Goal: Transaction & Acquisition: Purchase product/service

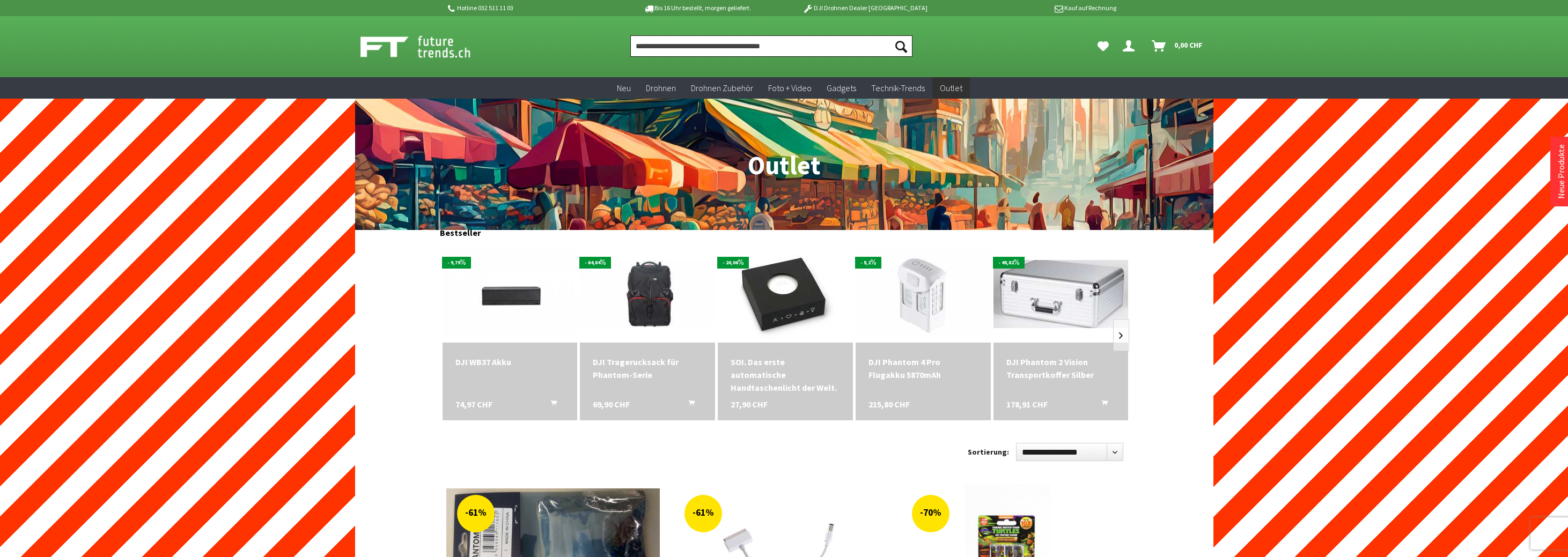
click at [704, 46] on input "Produkt, Marke, Kategorie, EAN, Artikelnummer…" at bounding box center [771, 46] width 282 height 21
paste input "**********"
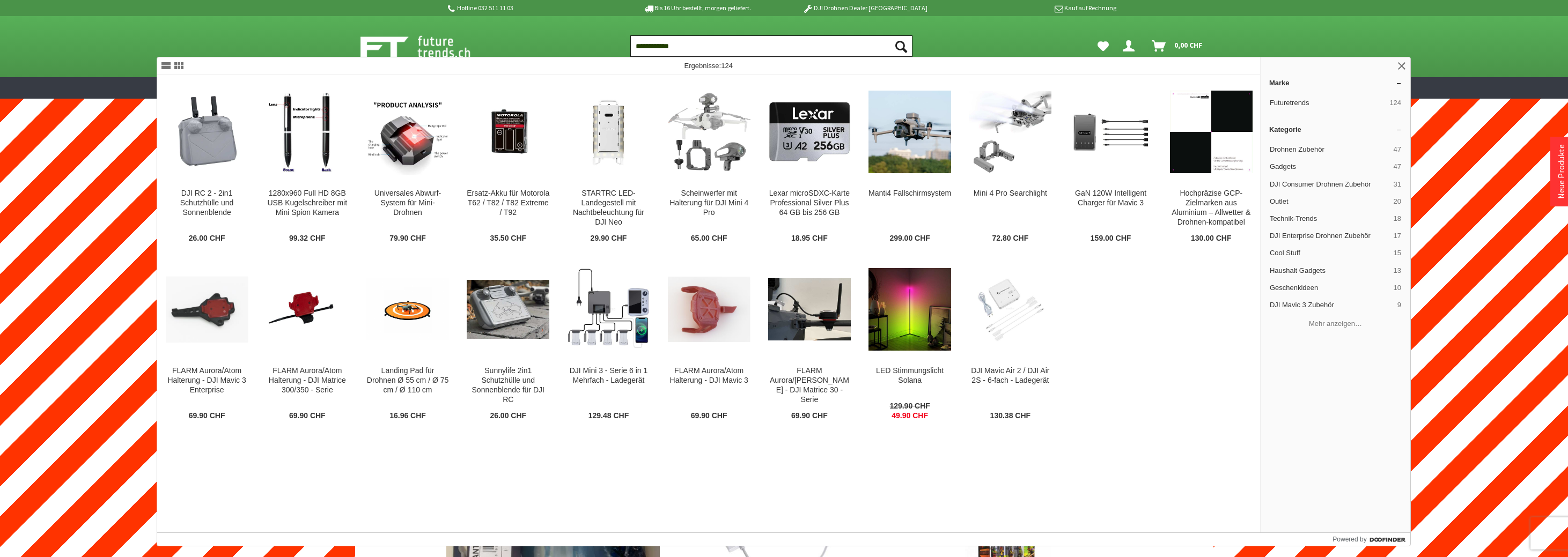
drag, startPoint x: 703, startPoint y: 45, endPoint x: 541, endPoint y: 43, distance: 162.0
click at [541, 43] on div "**********" at bounding box center [784, 46] width 858 height 61
type input "**********"
click at [233, 190] on div "DJI RC 2 - 2in1 Schutzhülle und Sonnenblende" at bounding box center [207, 203] width 83 height 29
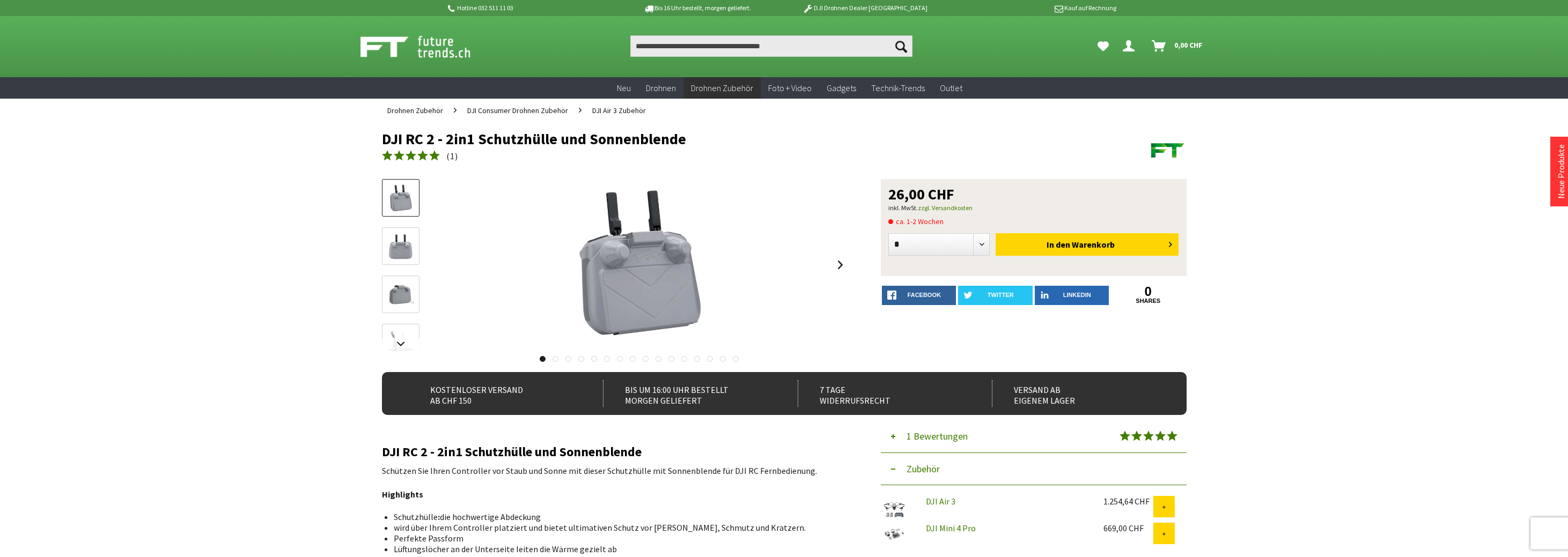
click at [616, 108] on span "DJI Air 3 Zubehör" at bounding box center [619, 111] width 54 height 10
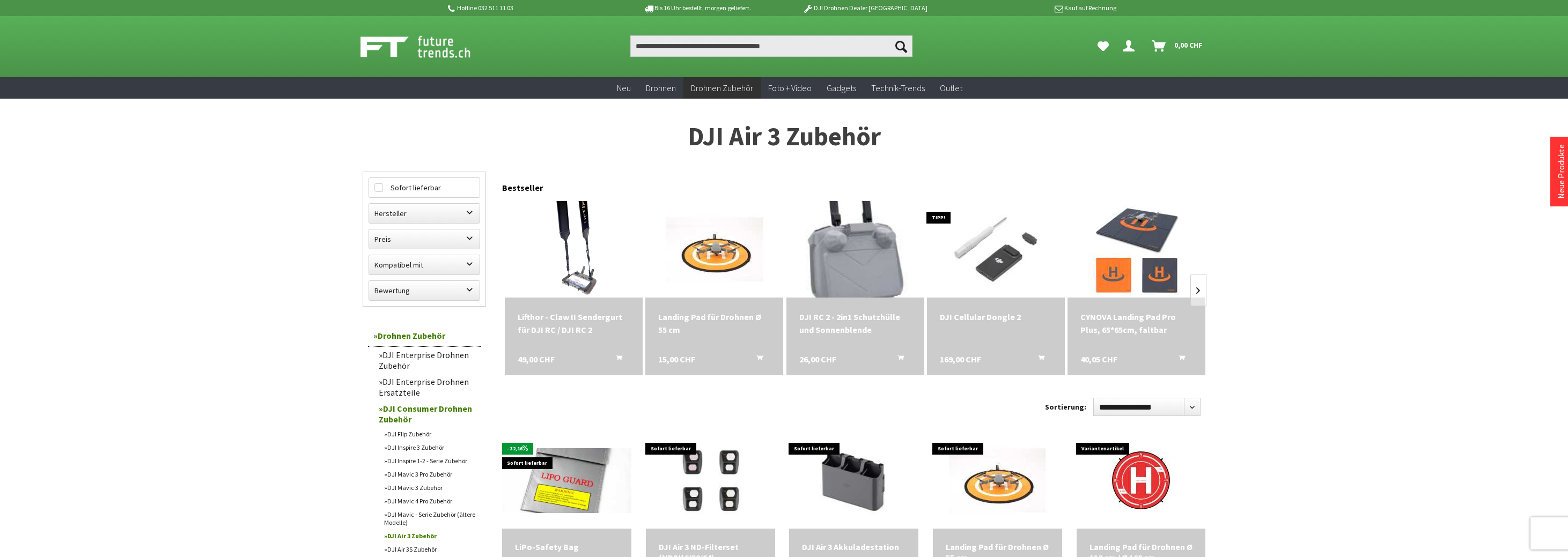
click at [872, 251] on img at bounding box center [855, 249] width 135 height 135
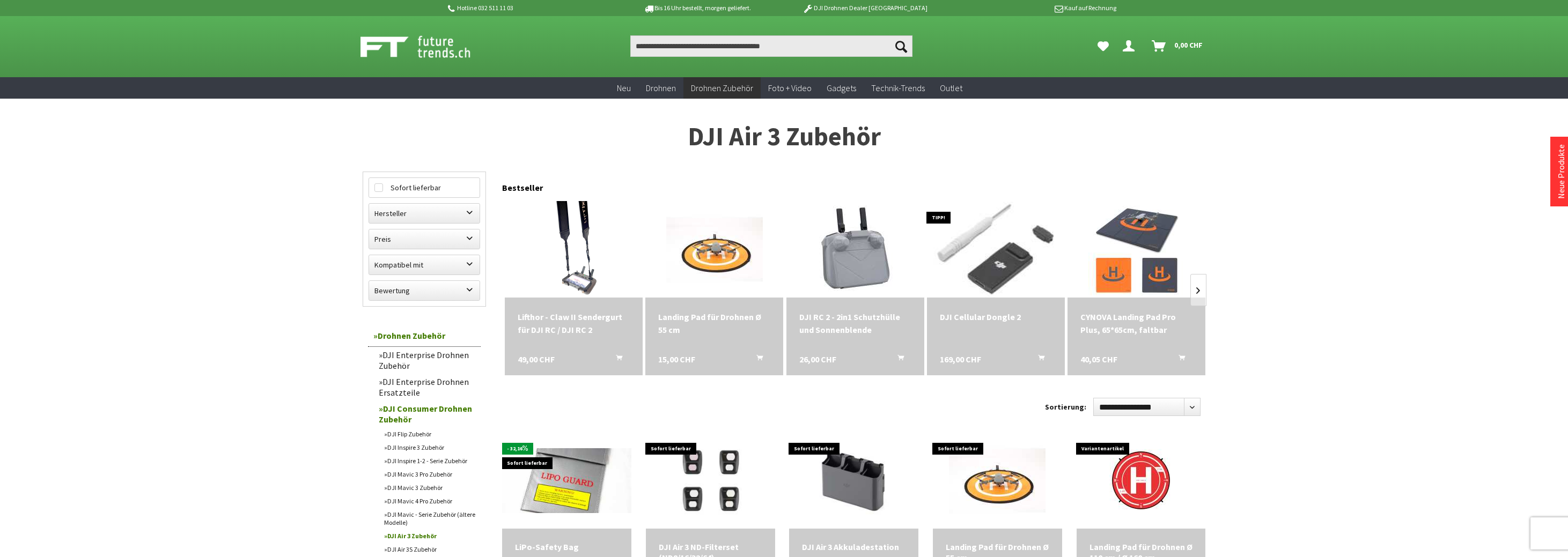
click at [1006, 271] on img at bounding box center [995, 249] width 193 height 128
click at [573, 240] on img at bounding box center [574, 249] width 99 height 135
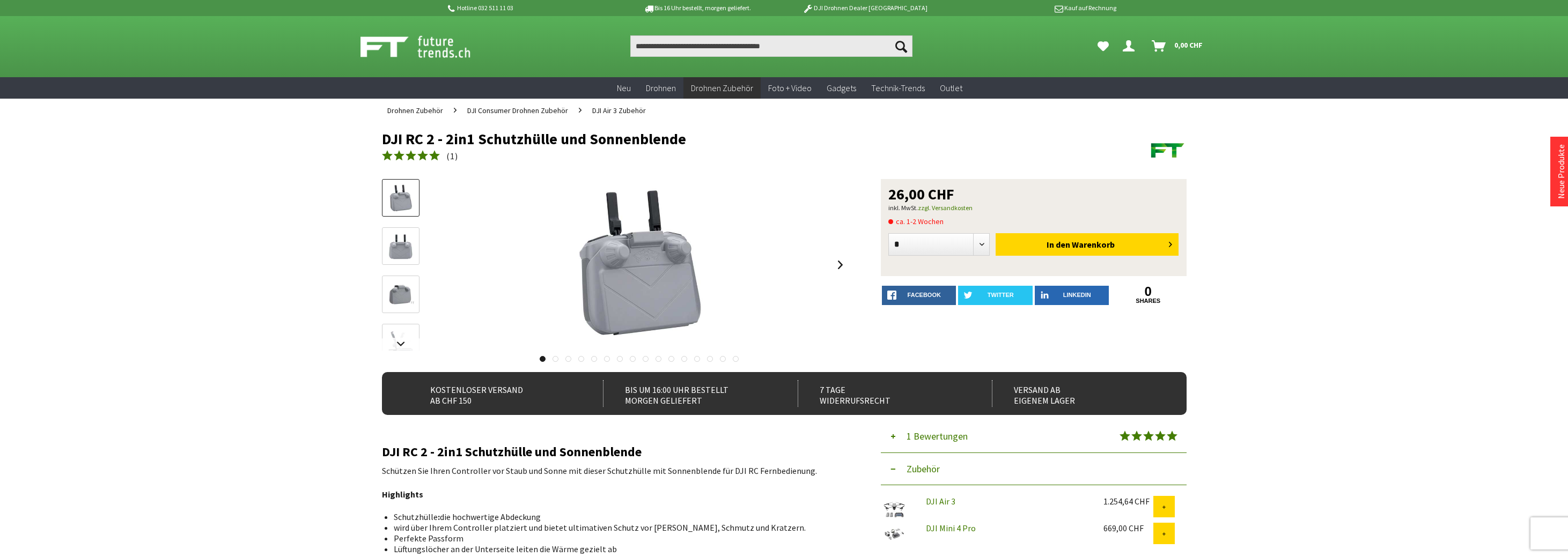
click at [831, 264] on div at bounding box center [639, 265] width 418 height 172
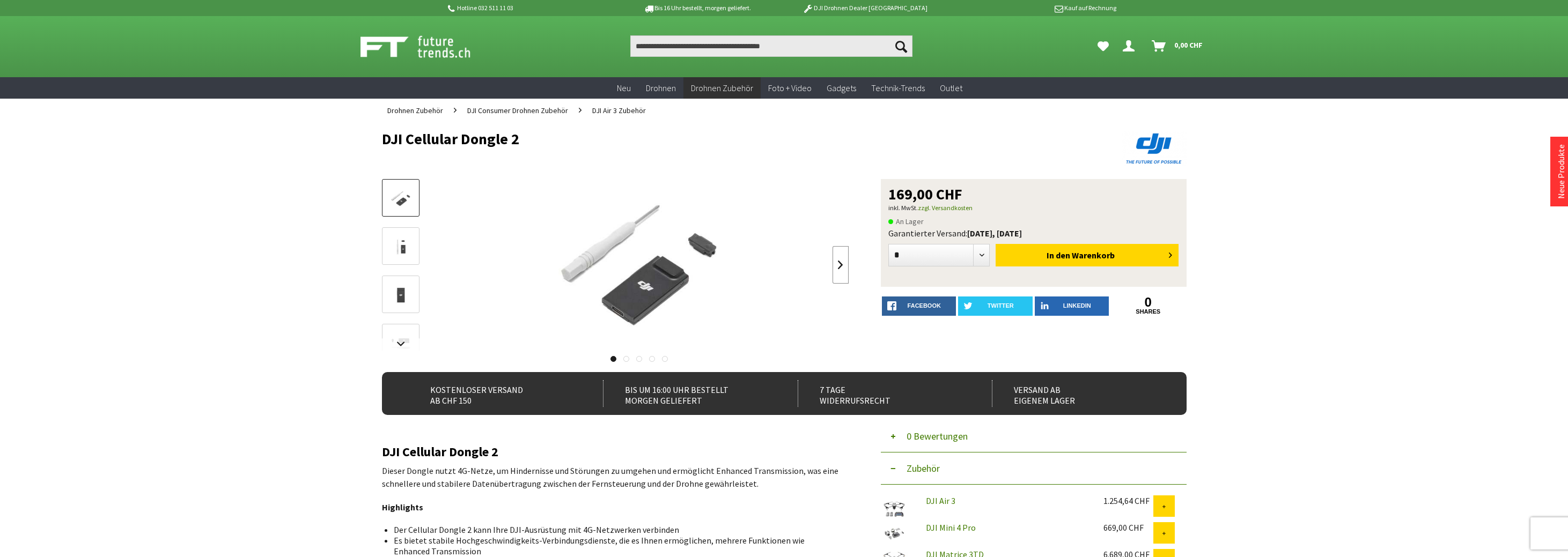
click at [841, 265] on link at bounding box center [841, 264] width 16 height 37
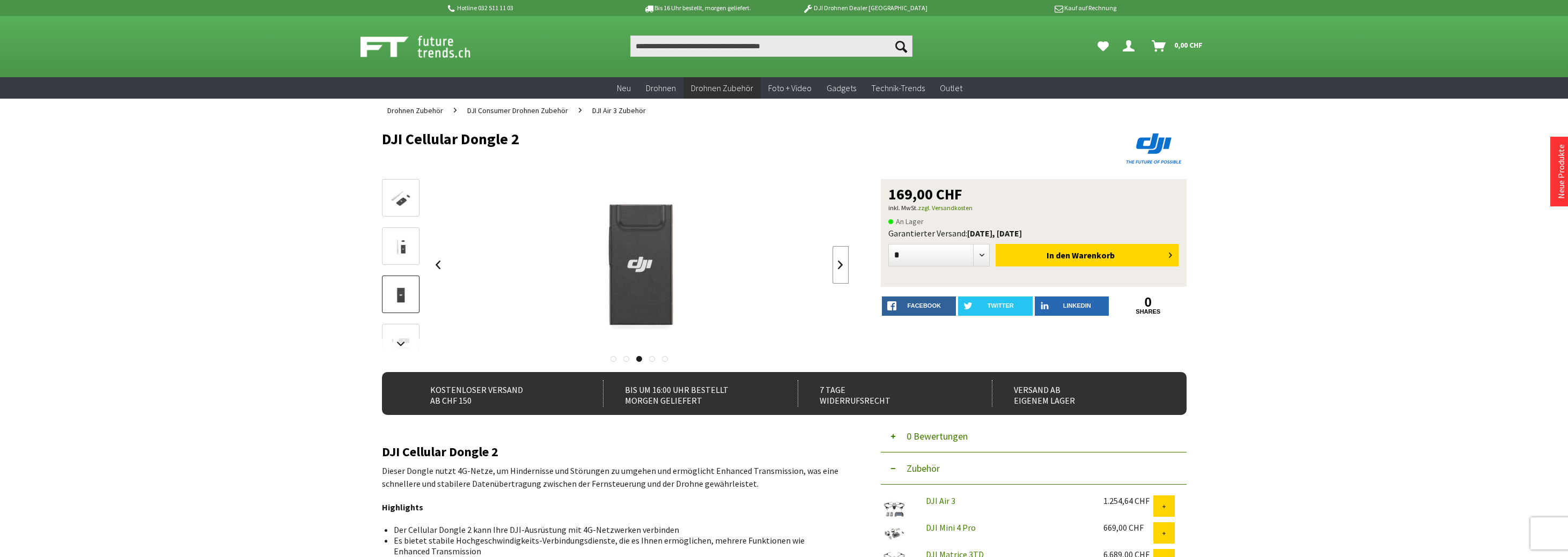
click at [841, 265] on link at bounding box center [841, 264] width 16 height 37
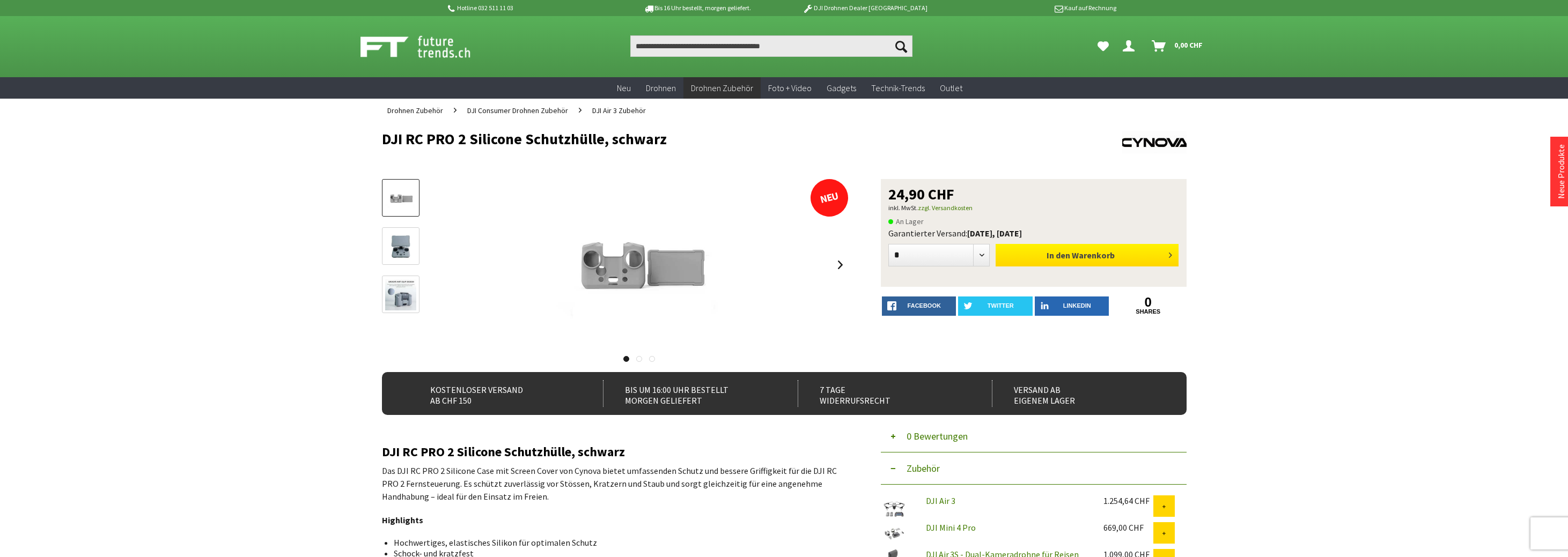
click at [1089, 256] on span "Warenkorb" at bounding box center [1093, 256] width 43 height 11
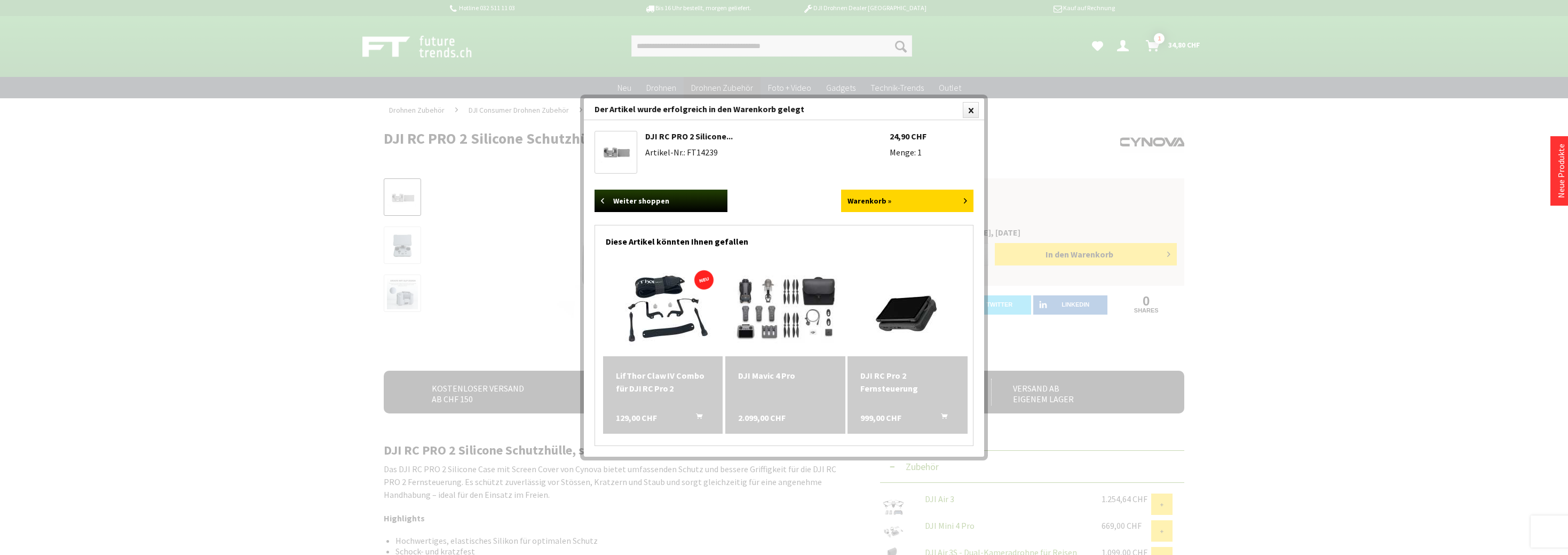
click at [671, 284] on img at bounding box center [663, 308] width 118 height 96
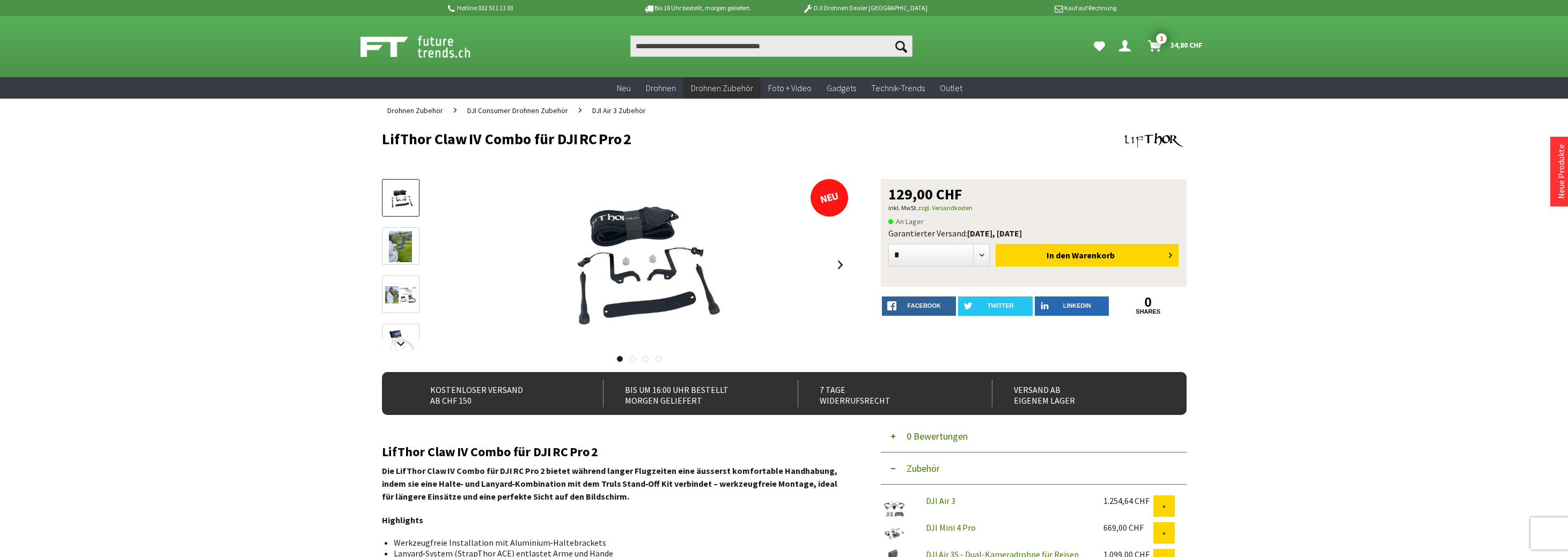
click at [399, 252] on img at bounding box center [401, 246] width 24 height 31
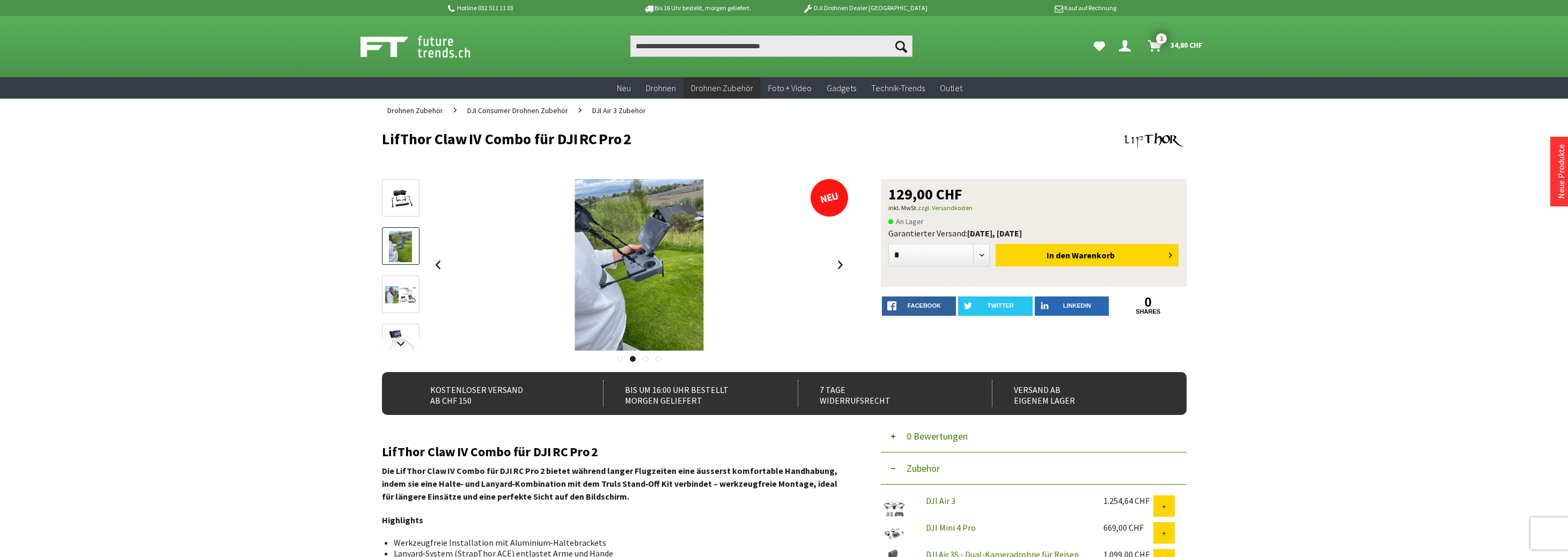
click at [400, 300] on img at bounding box center [401, 295] width 31 height 18
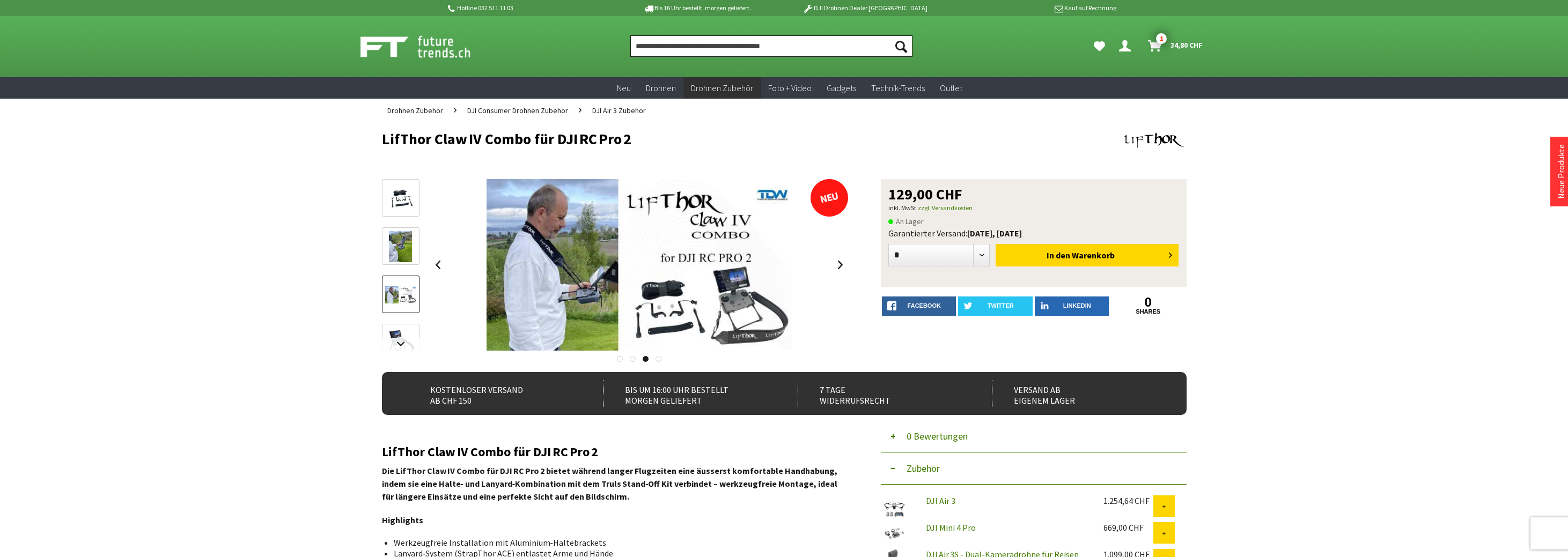
click at [706, 50] on input "Produkt, Marke, Kategorie, EAN, Artikelnummer…" at bounding box center [771, 46] width 282 height 21
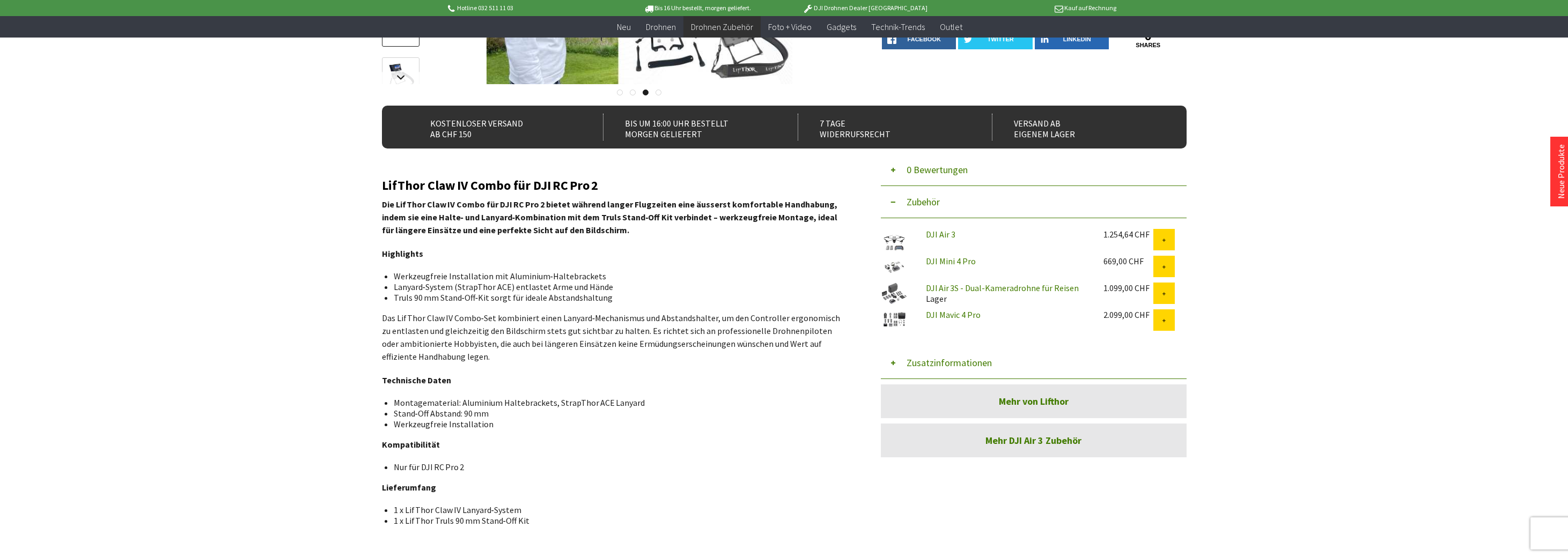
scroll to position [268, 0]
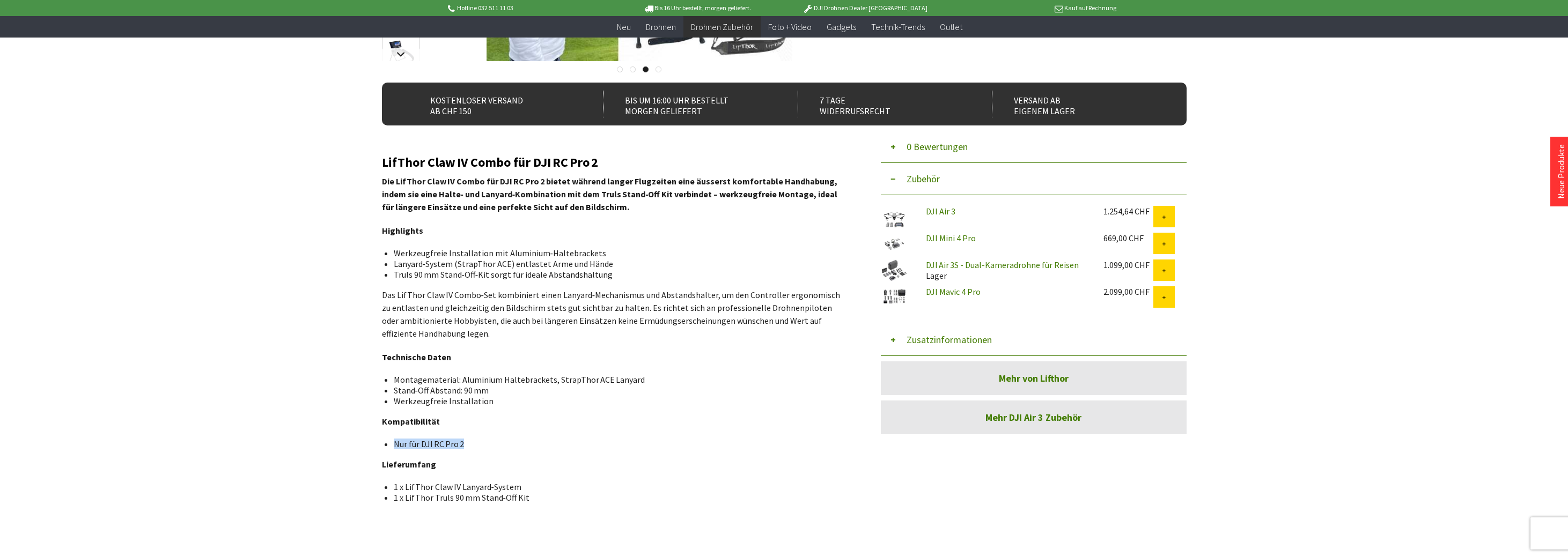
drag, startPoint x: 481, startPoint y: 441, endPoint x: 395, endPoint y: 443, distance: 86.0
click at [395, 443] on li "Nur für DJI RC Pro 2" at bounding box center [617, 444] width 446 height 11
copy li "Nur für DJI RC Pro 2"
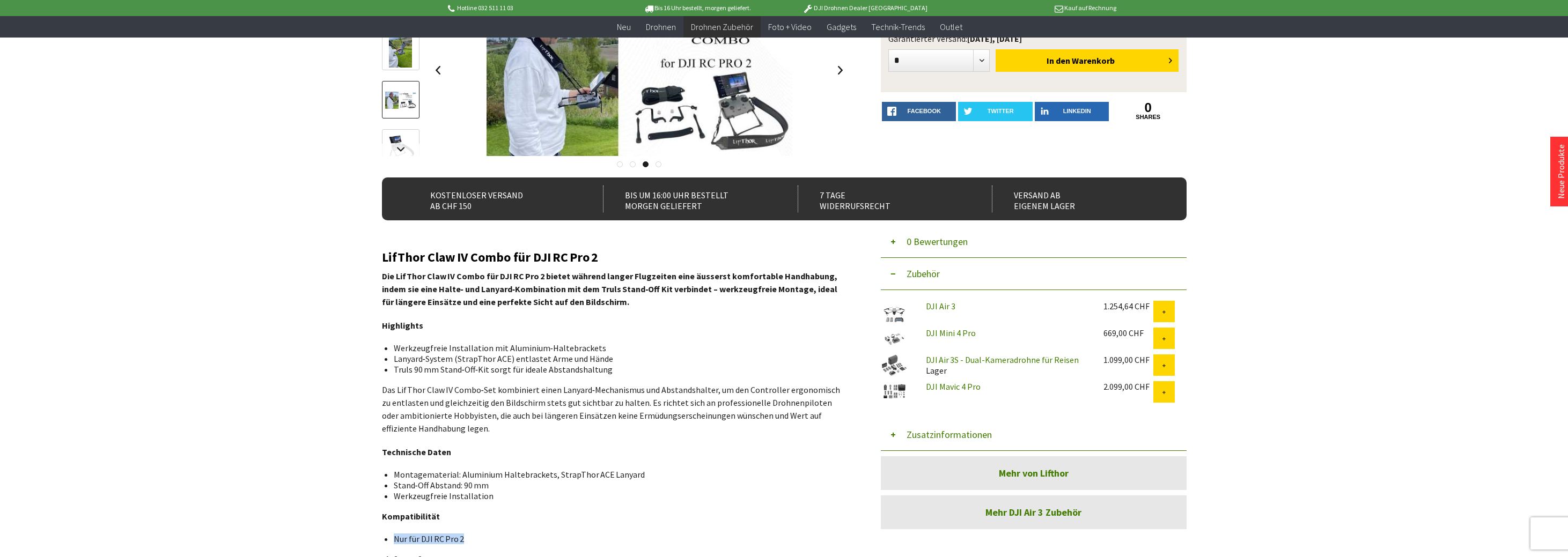
scroll to position [0, 0]
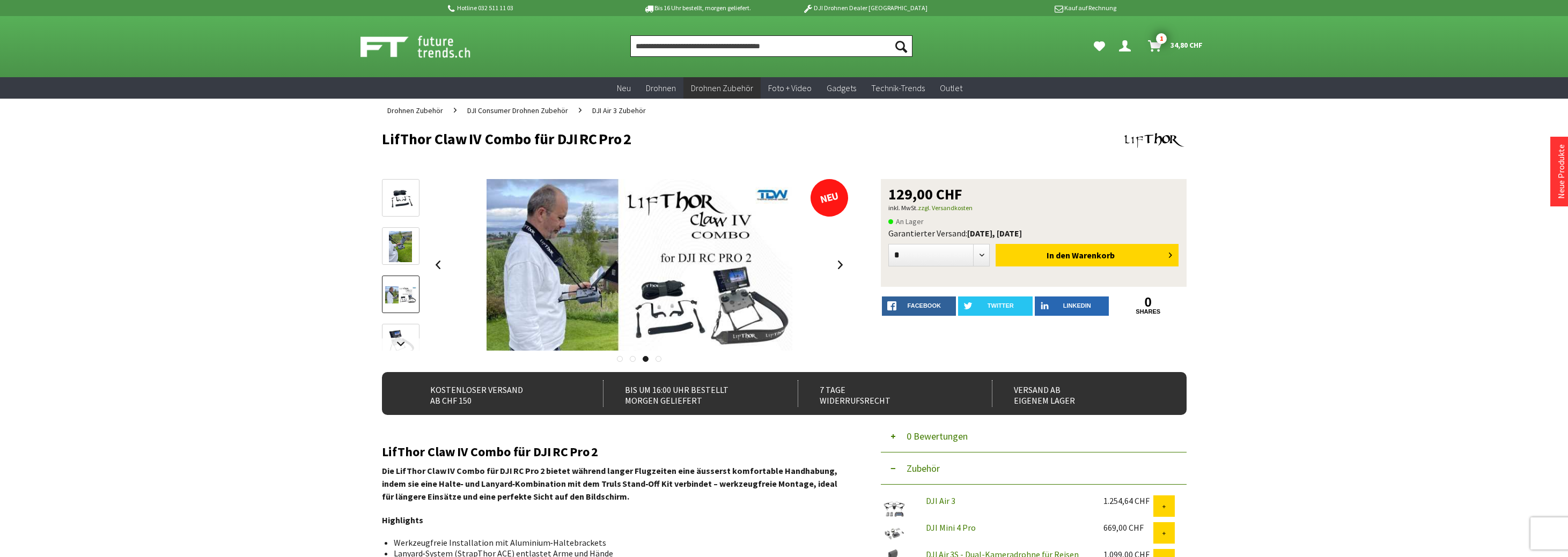
click at [815, 50] on input "Produkt, Marke, Kategorie, EAN, Artikelnummer…" at bounding box center [771, 46] width 282 height 21
paste input "**********"
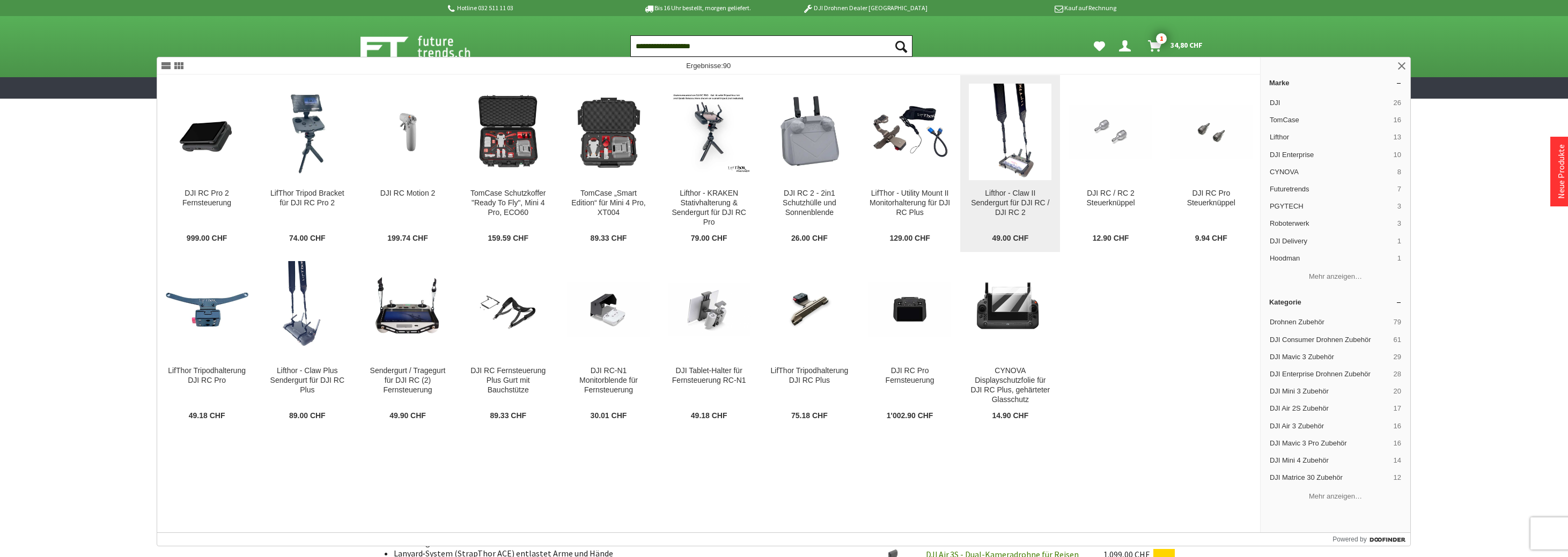
type input "**********"
click at [1015, 204] on div "Lifthor - Claw II Sendergurt für DJI RC / DJI RC 2" at bounding box center [1009, 203] width 83 height 29
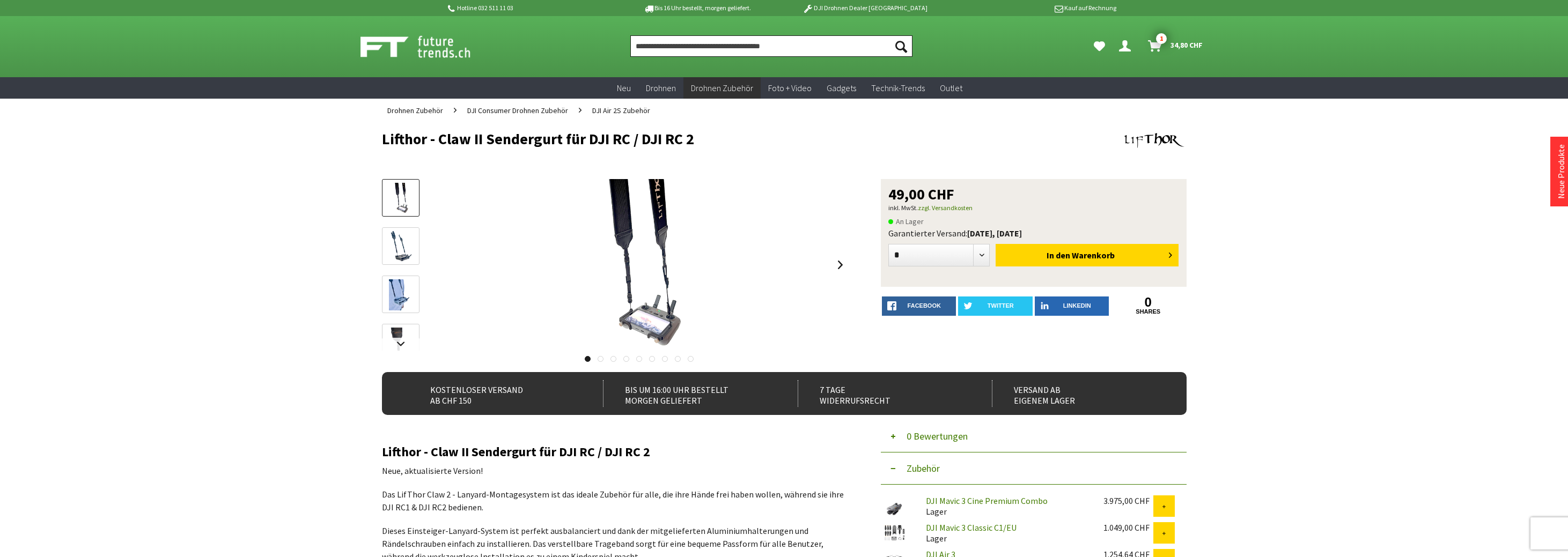
click at [779, 51] on input "Produkt, Marke, Kategorie, EAN, Artikelnummer…" at bounding box center [771, 46] width 282 height 21
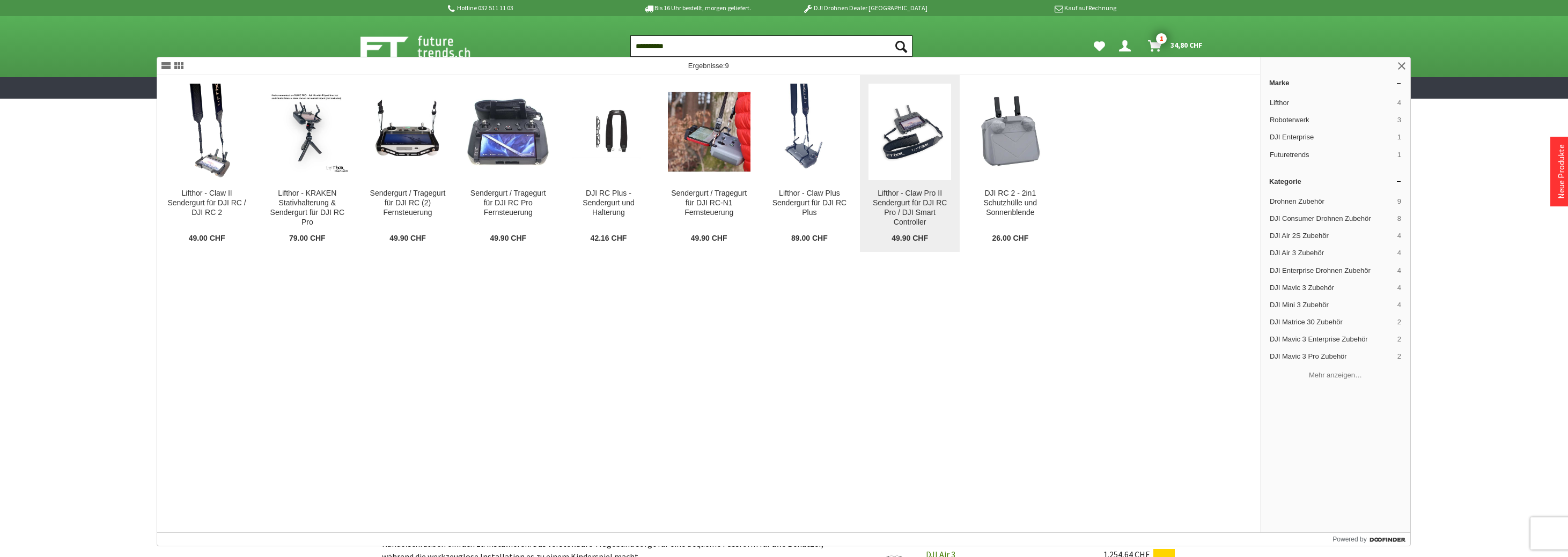
type input "**********"
click at [916, 220] on div "Lifthor - Claw Pro II Sendergurt für DJI RC Pro / DJI Smart Controller" at bounding box center [910, 208] width 83 height 39
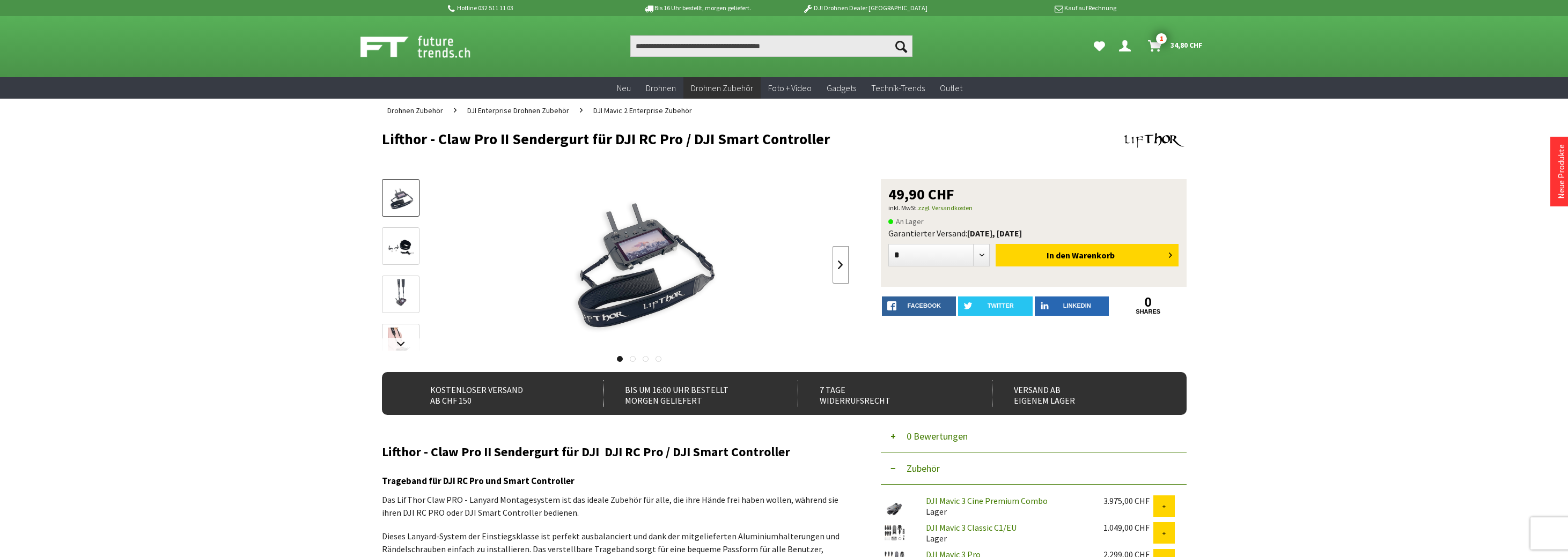
click at [845, 268] on link at bounding box center [841, 264] width 16 height 37
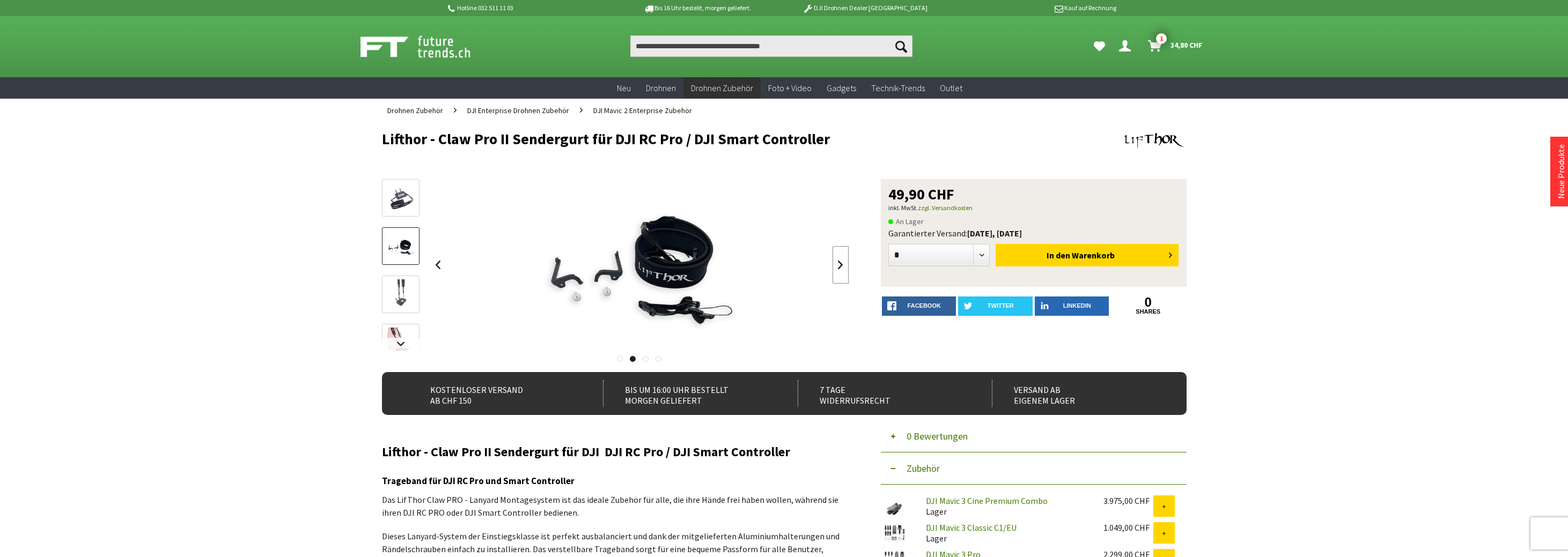
click at [845, 268] on link at bounding box center [841, 264] width 16 height 37
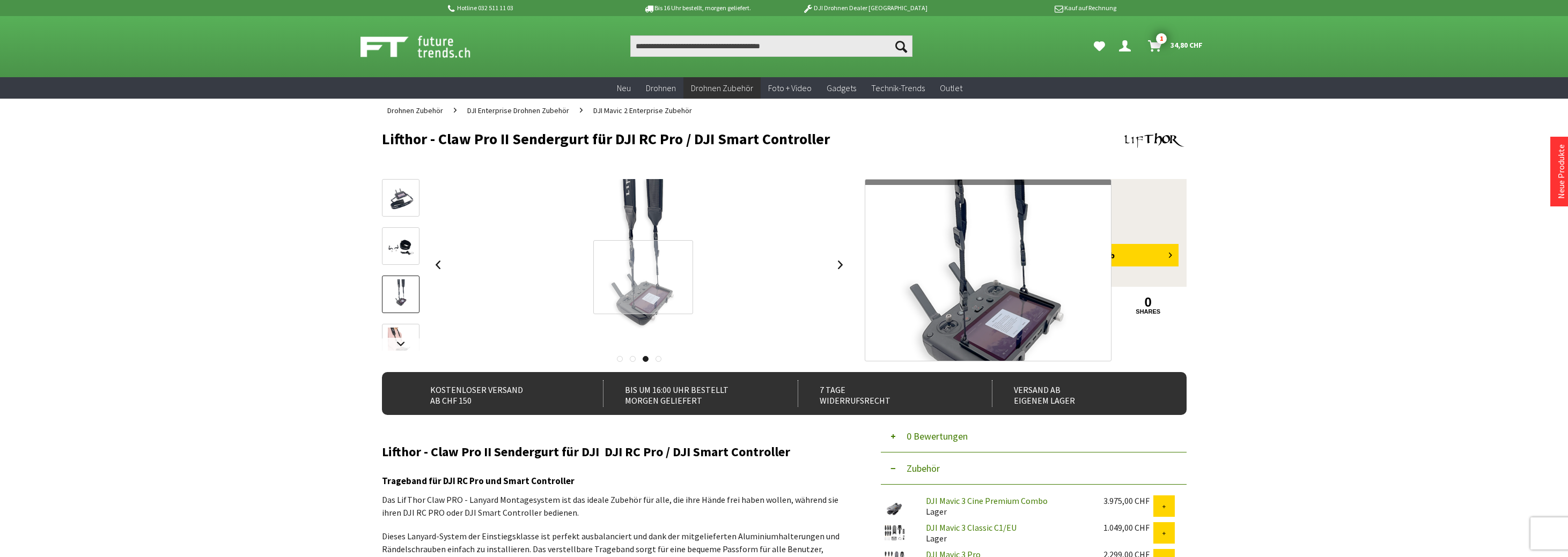
click at [645, 277] on div at bounding box center [644, 277] width 100 height 74
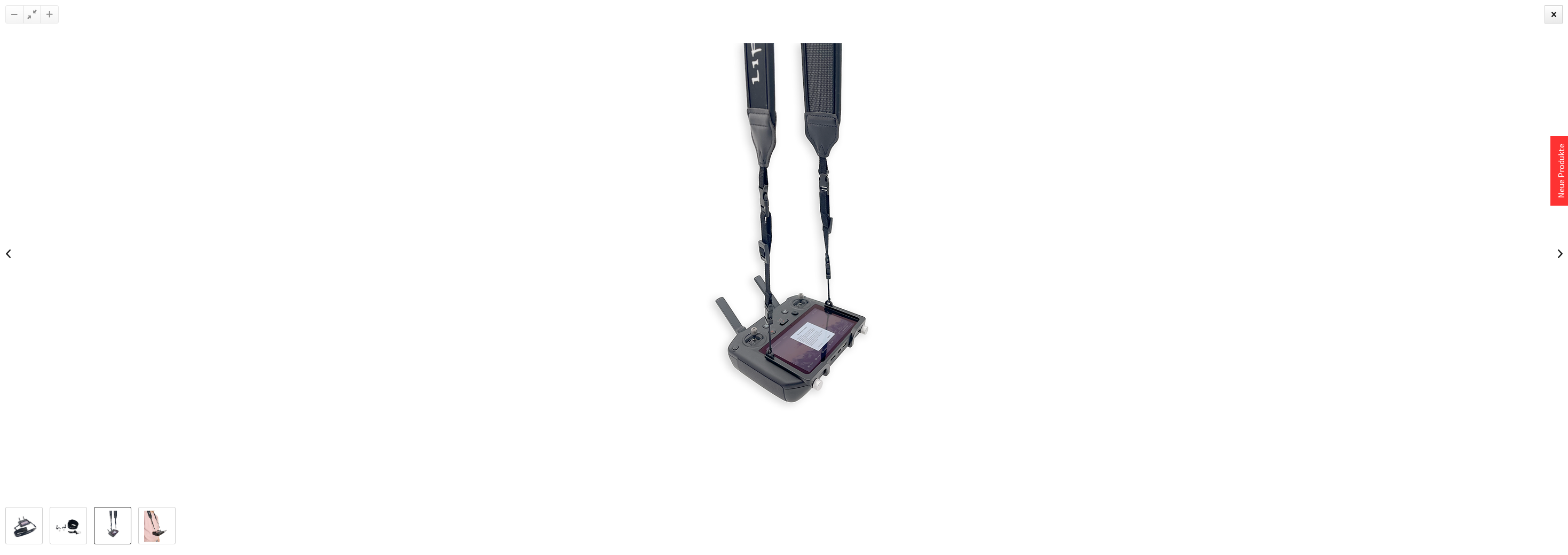
click at [1559, 254] on link at bounding box center [1560, 253] width 16 height 37
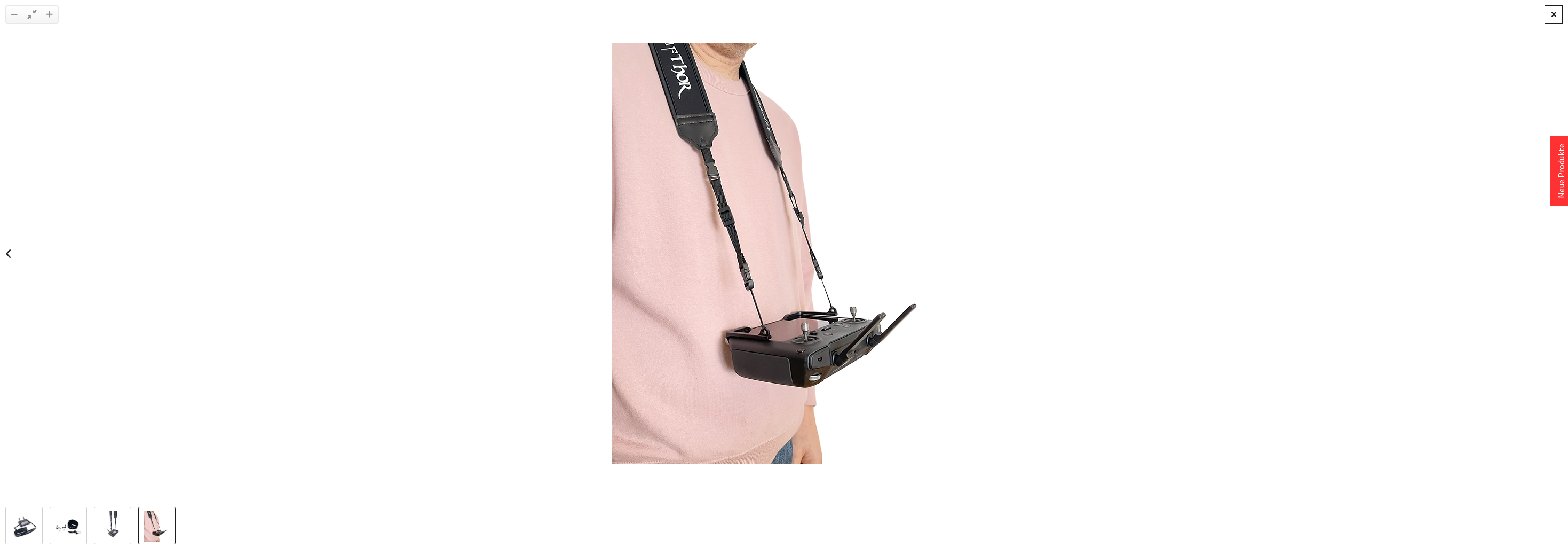
click at [1550, 14] on div at bounding box center [1553, 15] width 18 height 18
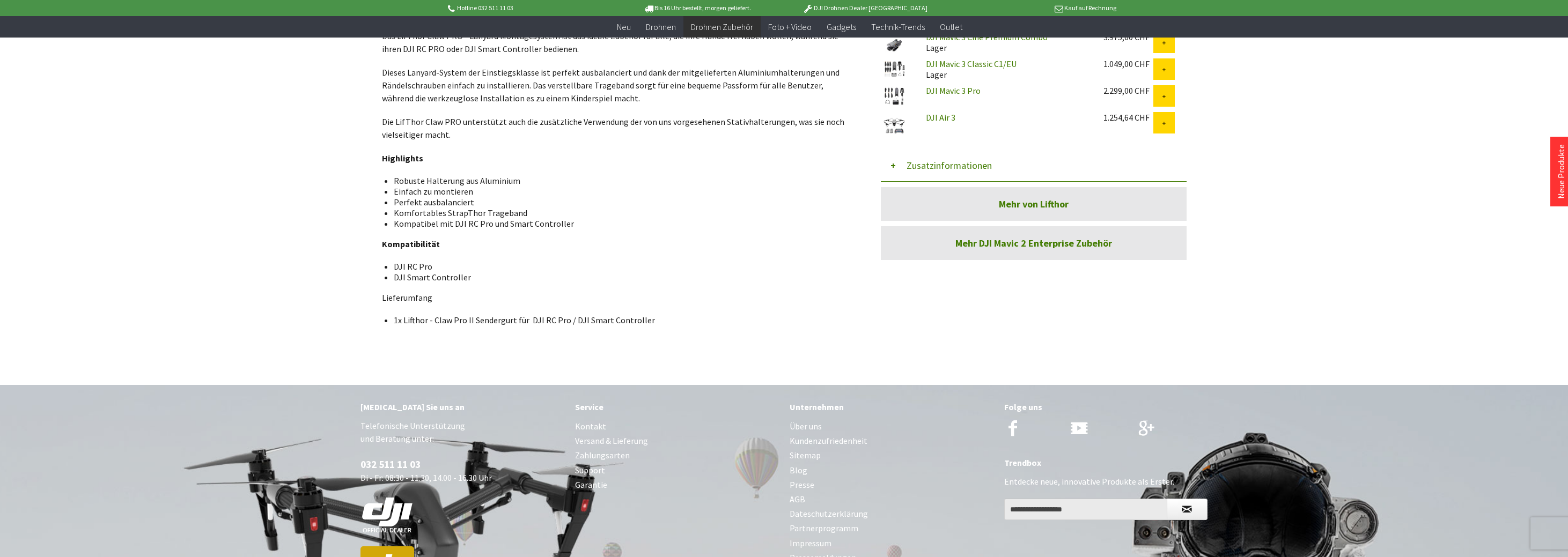
scroll to position [589, 0]
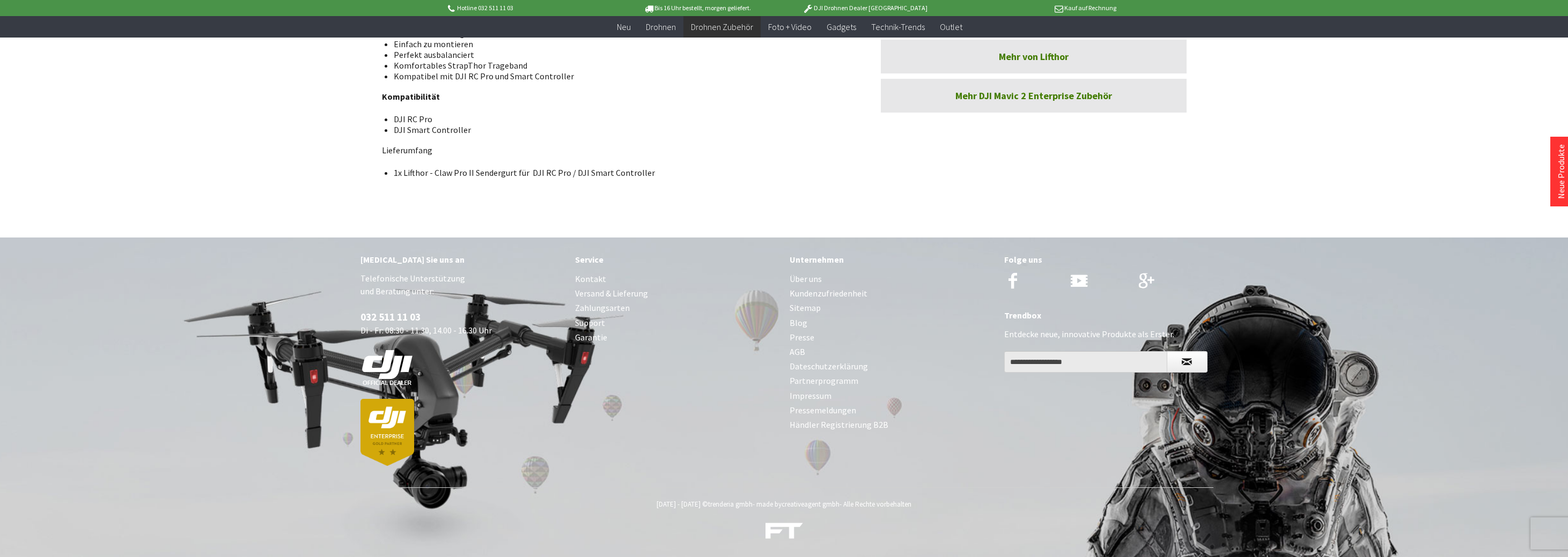
click at [812, 399] on link "Impressum" at bounding box center [891, 396] width 204 height 15
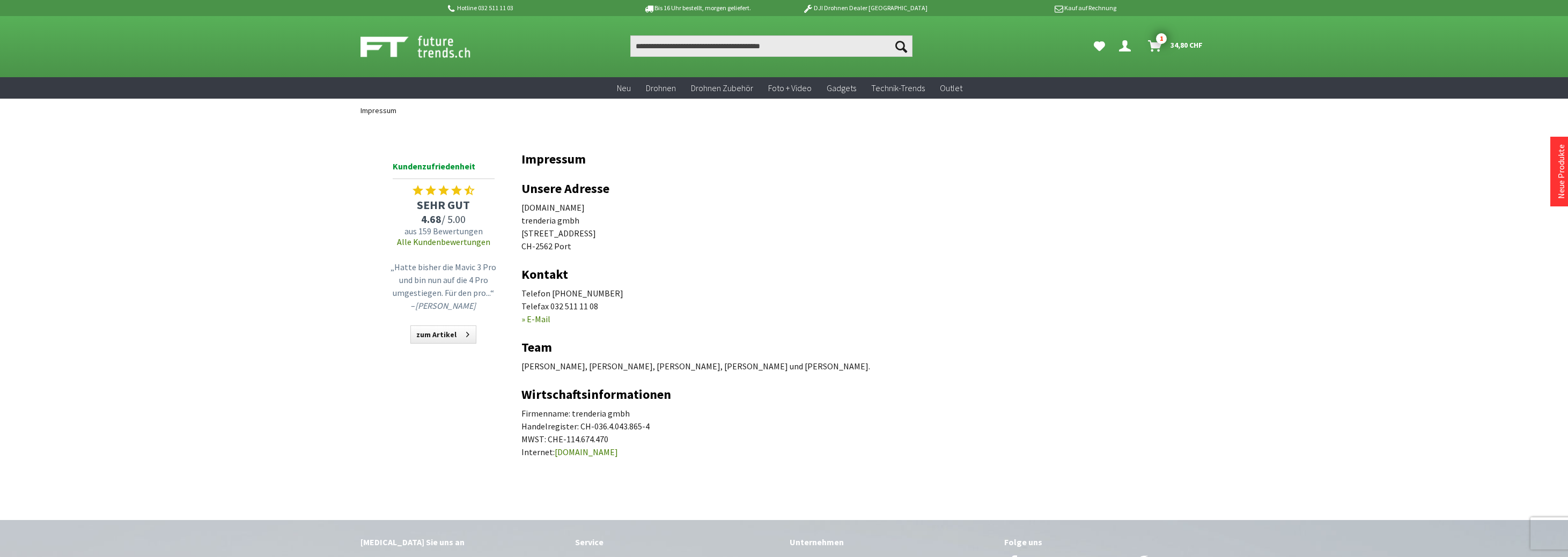
click at [557, 212] on p "futuretrends.ch trenderia gmbh Spärsstrasse 2 CH-2562 Port" at bounding box center [853, 227] width 665 height 51
click at [557, 211] on p "futuretrends.ch trenderia gmbh Spärsstrasse 2 CH-2562 Port" at bounding box center [853, 227] width 665 height 51
click at [559, 209] on p "futuretrends.ch trenderia gmbh Spärsstrasse 2 CH-2562 Port" at bounding box center [853, 227] width 665 height 51
click at [581, 208] on p "futuretrends.ch trenderia gmbh Spärsstrasse 2 CH-2562 Port" at bounding box center [853, 227] width 665 height 51
drag, startPoint x: 581, startPoint y: 208, endPoint x: 526, endPoint y: 210, distance: 55.0
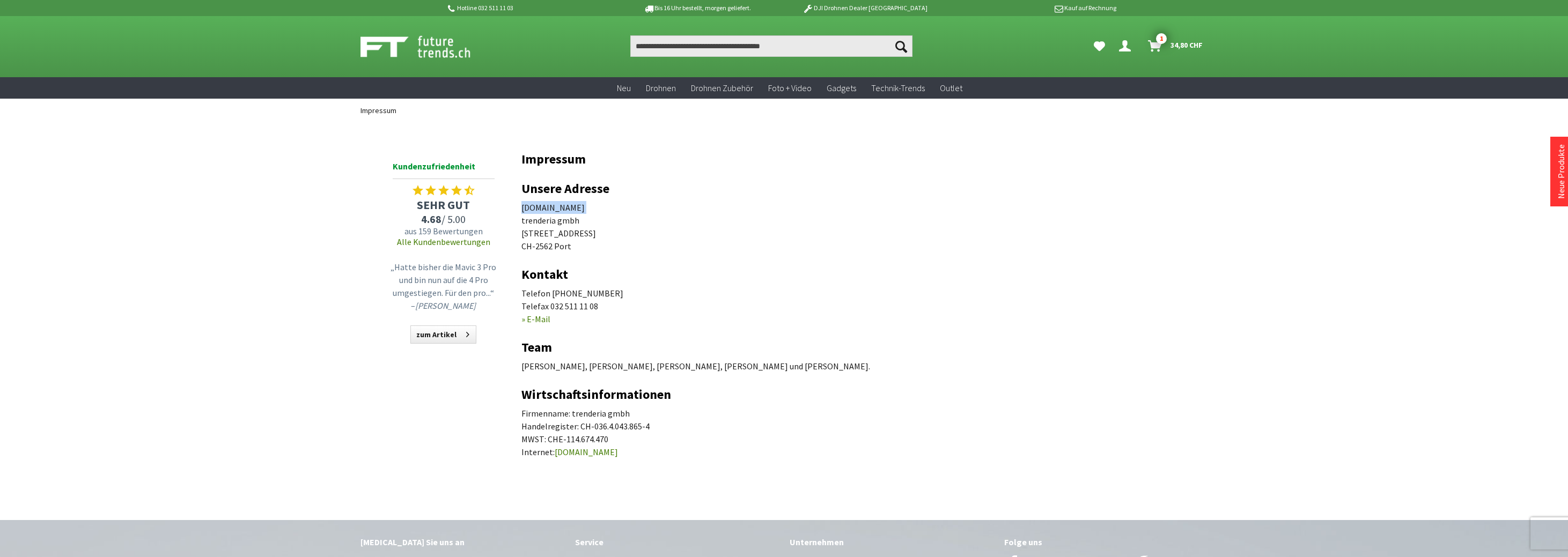
click at [526, 210] on p "futuretrends.ch trenderia gmbh Spärsstrasse 2 CH-2562 Port" at bounding box center [853, 227] width 665 height 51
copy p "futuretrends.ch"
click at [549, 224] on p "futuretrends.ch trenderia gmbh Spärsstrasse 2 CH-2562 Port" at bounding box center [853, 227] width 665 height 51
click at [548, 224] on p "futuretrends.ch trenderia gmbh Spärsstrasse 2 CH-2562 Port" at bounding box center [853, 227] width 665 height 51
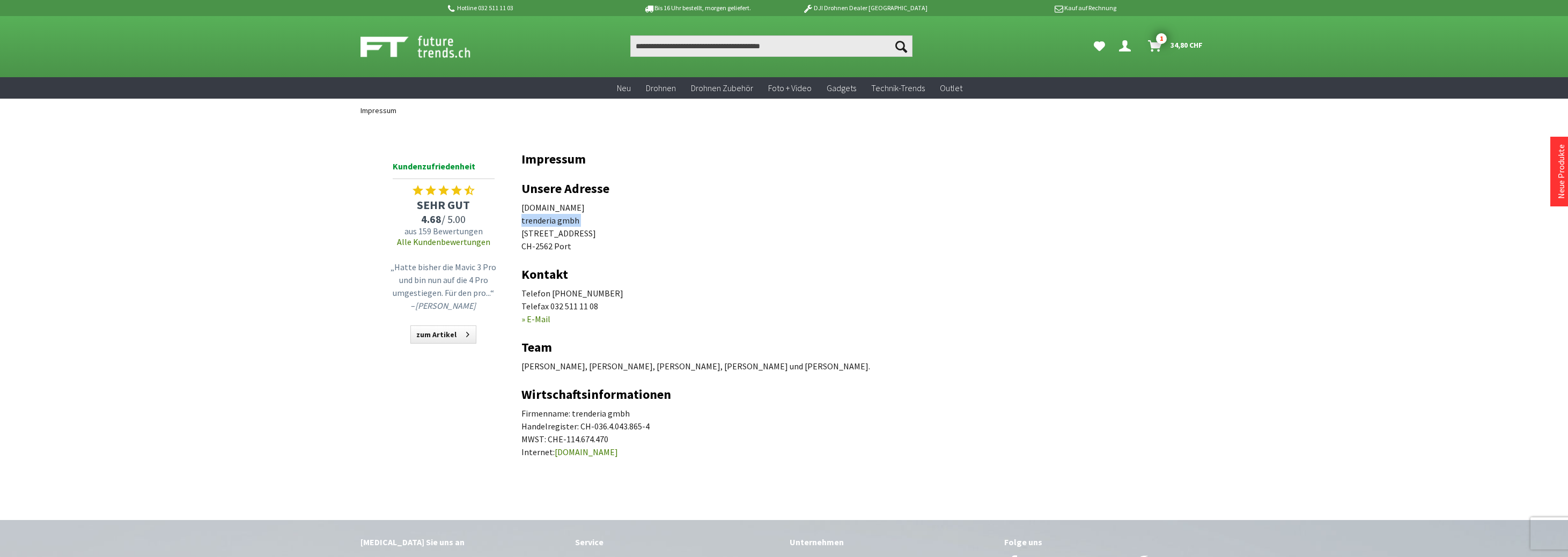
copy p "trenderia gmbh"
click at [552, 234] on p "futuretrends.ch trenderia gmbh Spärsstrasse 2 CH-2562 Port" at bounding box center [853, 227] width 665 height 51
click at [551, 234] on p "futuretrends.ch trenderia gmbh Spärsstrasse 2 CH-2562 Port" at bounding box center [853, 227] width 665 height 51
click at [577, 237] on p "futuretrends.ch trenderia gmbh Spärsstrasse 2 CH-2562 Port" at bounding box center [853, 227] width 665 height 51
drag, startPoint x: 576, startPoint y: 235, endPoint x: 518, endPoint y: 234, distance: 58.0
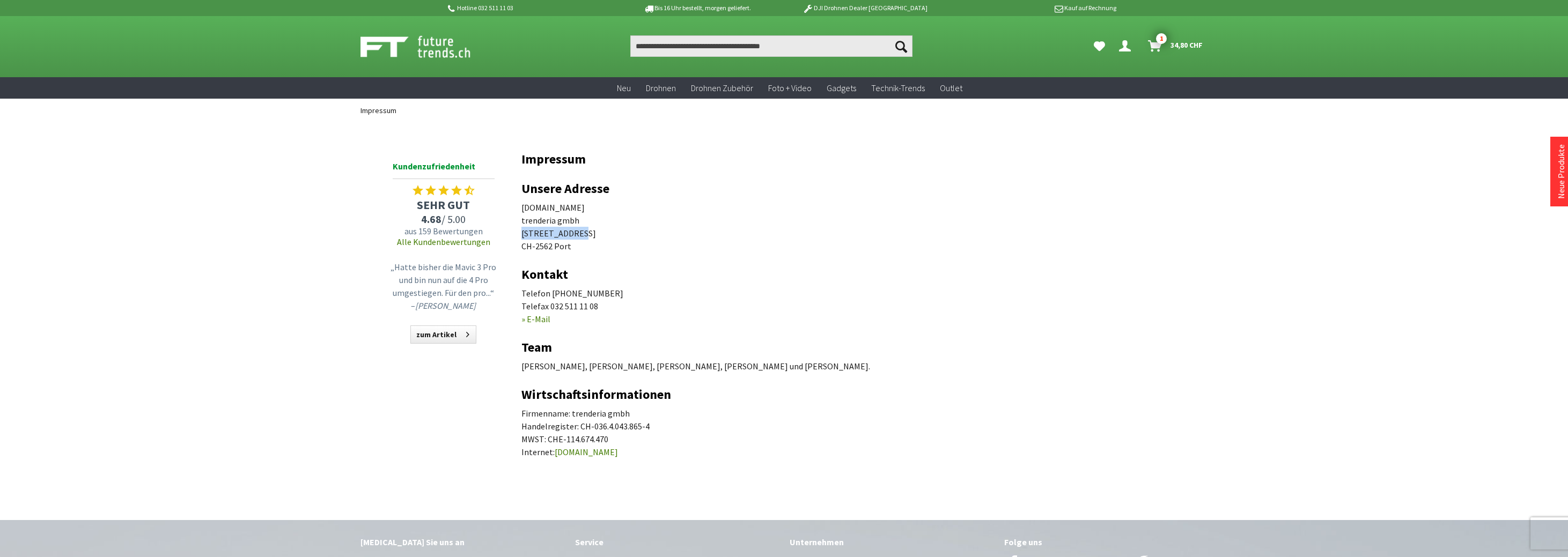
click at [518, 234] on div "Menü schließen Kategorien Neu Drohnen Drohnen Zubehör Foto + Video Gadgets Tech…" at bounding box center [784, 309] width 858 height 374
copy p "Spärsstrasse 2"
click at [547, 249] on p "futuretrends.ch trenderia gmbh Spärsstrasse 2 CH-2562 Port" at bounding box center [853, 227] width 665 height 51
click at [547, 249] on p "futuretrends.ch trenderia gmbh Spärsstrasse 2 CH-2562 Port" at bounding box center [853, 227] width 665 height 51
click at [547, 250] on p "futuretrends.ch trenderia gmbh Spärsstrasse 2 CH-2562 Port" at bounding box center [853, 227] width 665 height 51
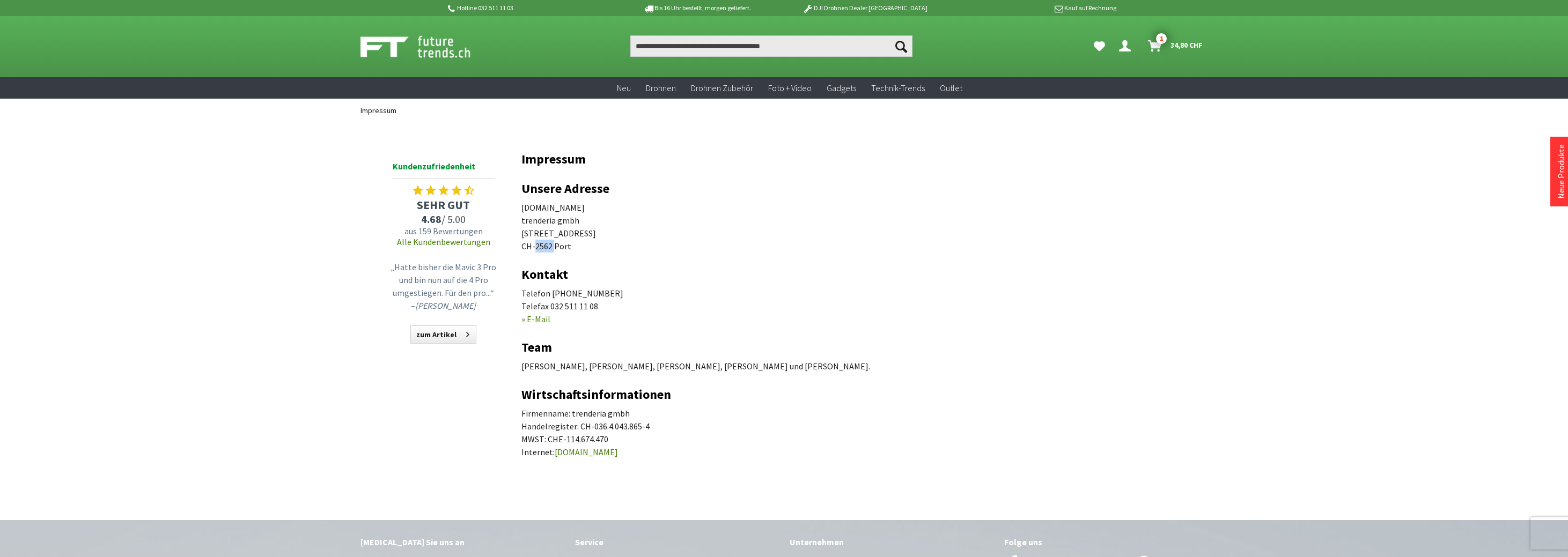
click at [546, 250] on p "futuretrends.ch trenderia gmbh Spärsstrasse 2 CH-2562 Port" at bounding box center [853, 227] width 665 height 51
copy p "2562"
drag, startPoint x: 630, startPoint y: 452, endPoint x: 554, endPoint y: 455, distance: 76.1
click at [554, 455] on p "Firmenname: trenderia gmbh Handelregister: CH-036.4.043.865-4 MWST: CHE-114.674…" at bounding box center [853, 432] width 665 height 51
copy link "www.trenderia.com"
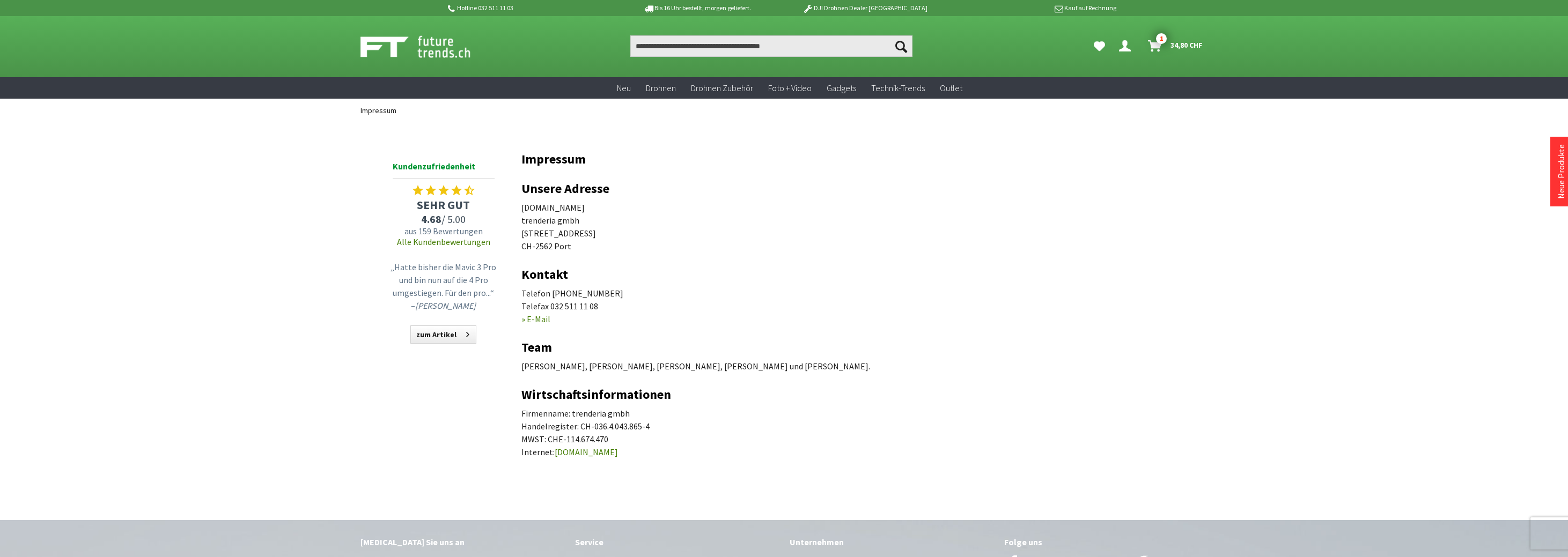
click at [1402, 393] on div "Hotline 032 511 11 03 Bis 16 Uhr bestellt, morgen geliefert. DJI Drohnen Dealer…" at bounding box center [784, 419] width 1568 height 839
click at [574, 293] on p "Telefon 032 511 11 03 Telefax 032 511 11 08 » E-Mail" at bounding box center [853, 306] width 665 height 39
click at [574, 293] on p "Telefon 032 511 11 03 Telefax 032 511 11 08 » E-Mail" at bounding box center [853, 306] width 665 height 39
click at [573, 293] on p "Telefon 032 511 11 03 Telefax 032 511 11 08 » E-Mail" at bounding box center [853, 306] width 665 height 39
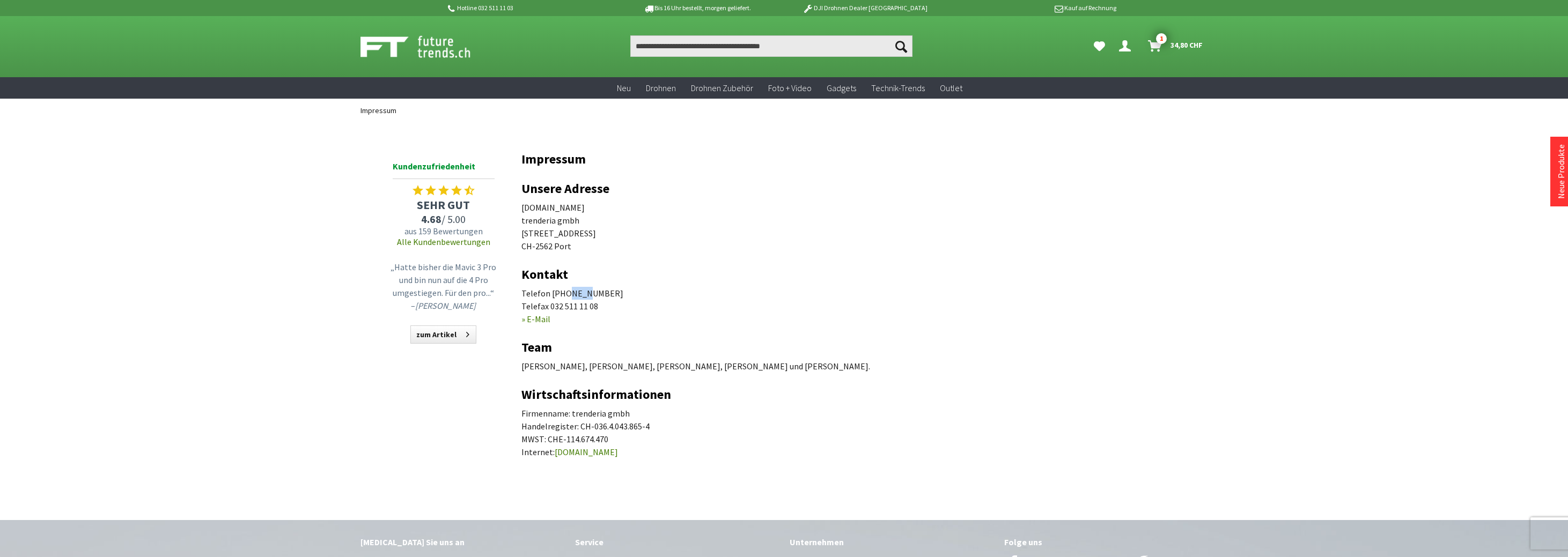
click at [572, 293] on p "Telefon 032 511 11 03 Telefax 032 511 11 08 » E-Mail" at bounding box center [853, 306] width 665 height 39
click at [571, 293] on p "Telefon 032 511 11 03 Telefax 032 511 11 08 » E-Mail" at bounding box center [853, 306] width 665 height 39
click at [573, 293] on p "Telefon 032 511 11 03 Telefax 032 511 11 08 » E-Mail" at bounding box center [853, 306] width 665 height 39
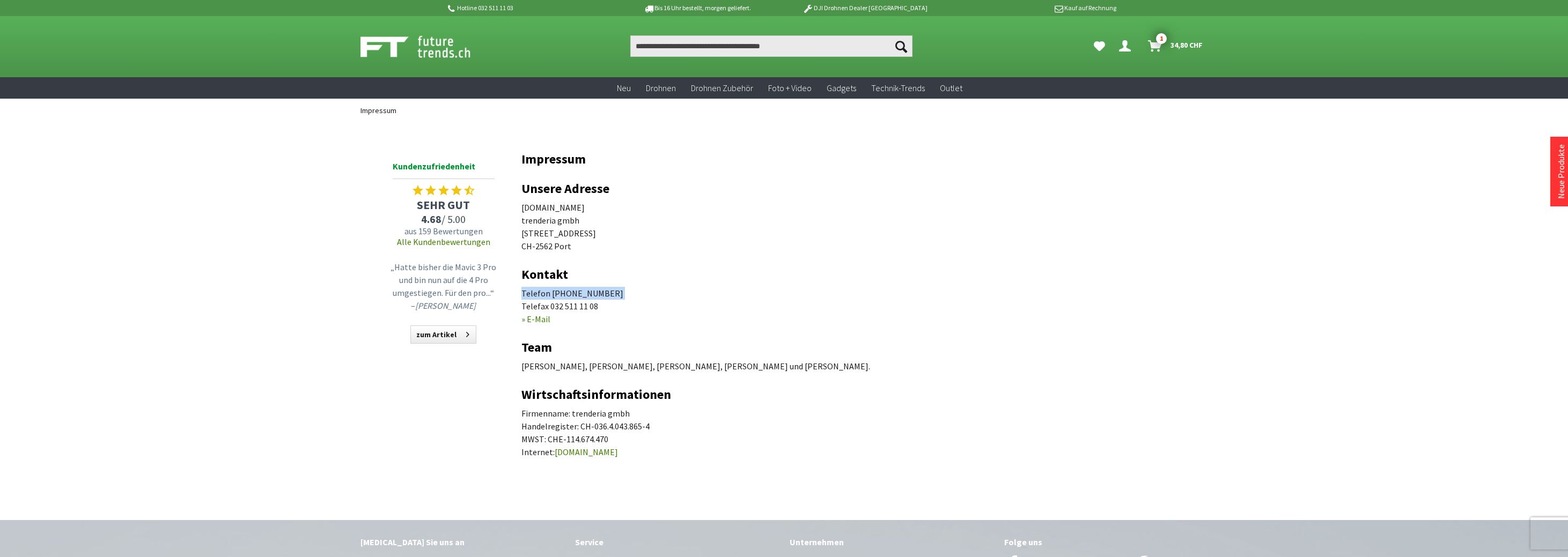
click at [600, 292] on p "Telefon 032 511 11 03 Telefax 032 511 11 08 » E-Mail" at bounding box center [853, 306] width 665 height 39
click at [598, 293] on p "Telefon 032 511 11 03 Telefax 032 511 11 08 » E-Mail" at bounding box center [853, 306] width 665 height 39
click at [595, 295] on p "Telefon 032 511 11 03 Telefax 032 511 11 08 » E-Mail" at bounding box center [853, 306] width 665 height 39
drag, startPoint x: 597, startPoint y: 295, endPoint x: 551, endPoint y: 293, distance: 46.0
click at [551, 293] on p "Telefon 032 511 11 03 Telefax 032 511 11 08 » E-Mail" at bounding box center [853, 306] width 665 height 39
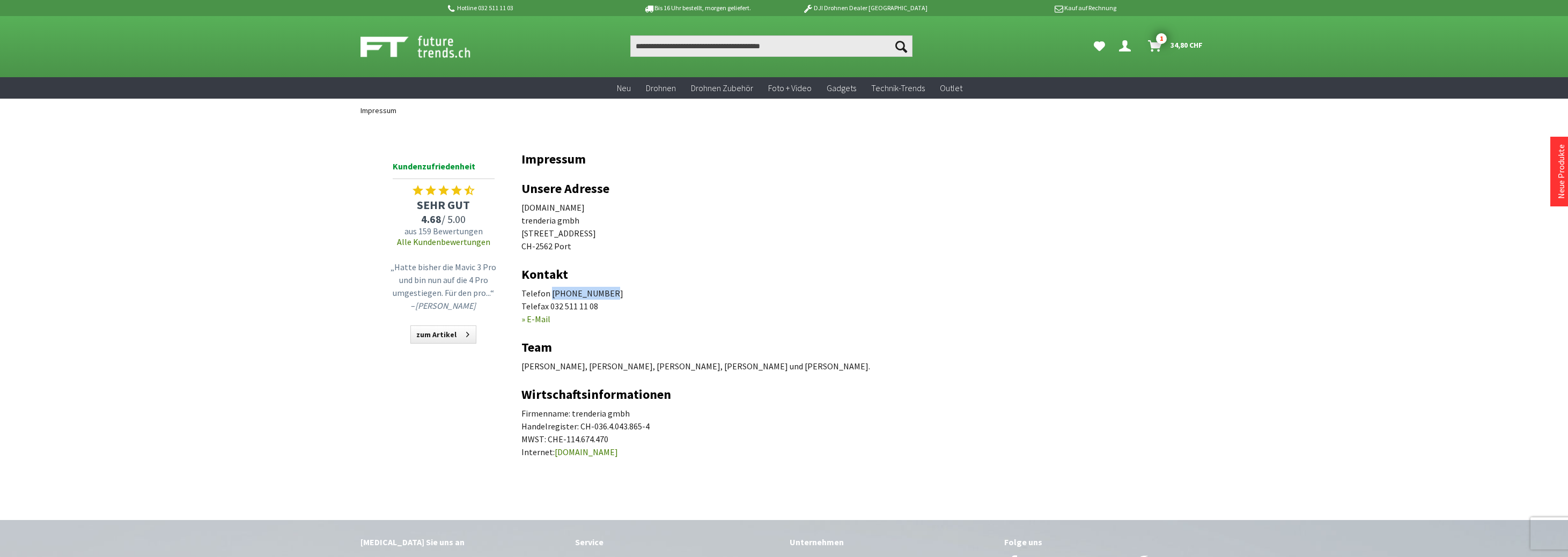
copy p "032 511 11 03"
click at [1180, 279] on h2 "Kontakt" at bounding box center [853, 275] width 665 height 14
click at [1184, 44] on span "34,80 CHF" at bounding box center [1186, 45] width 32 height 17
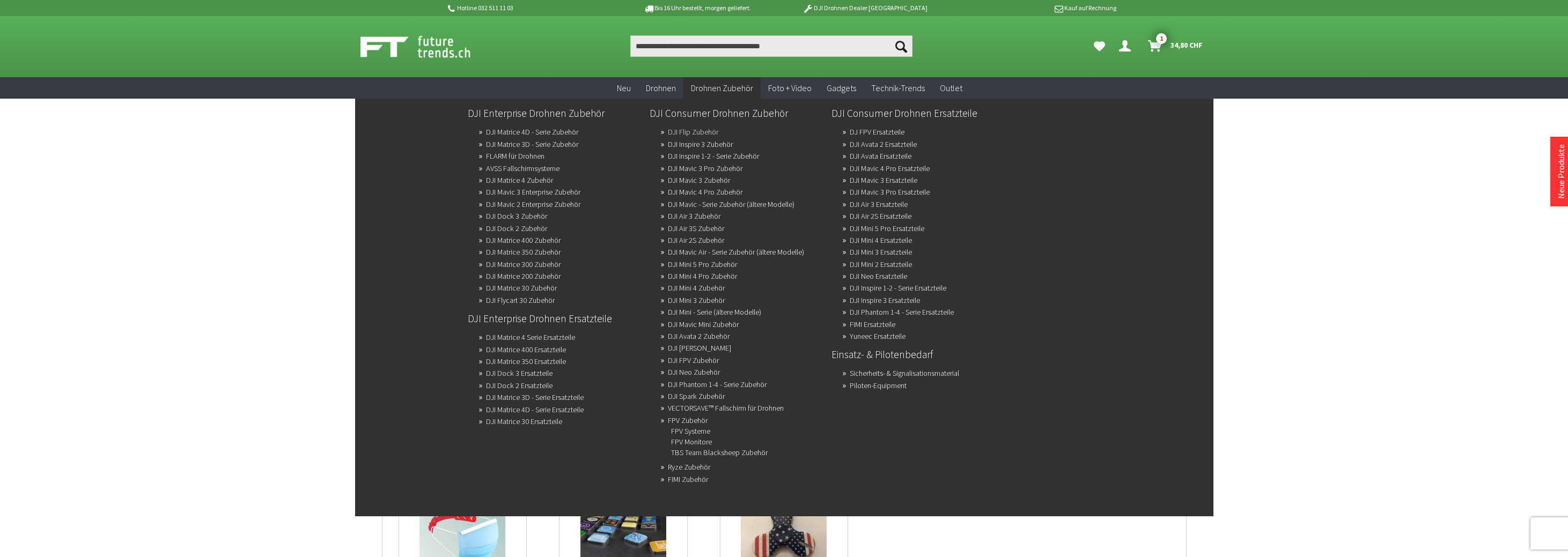
click at [707, 128] on link "DJI Flip Zubehör" at bounding box center [693, 131] width 50 height 15
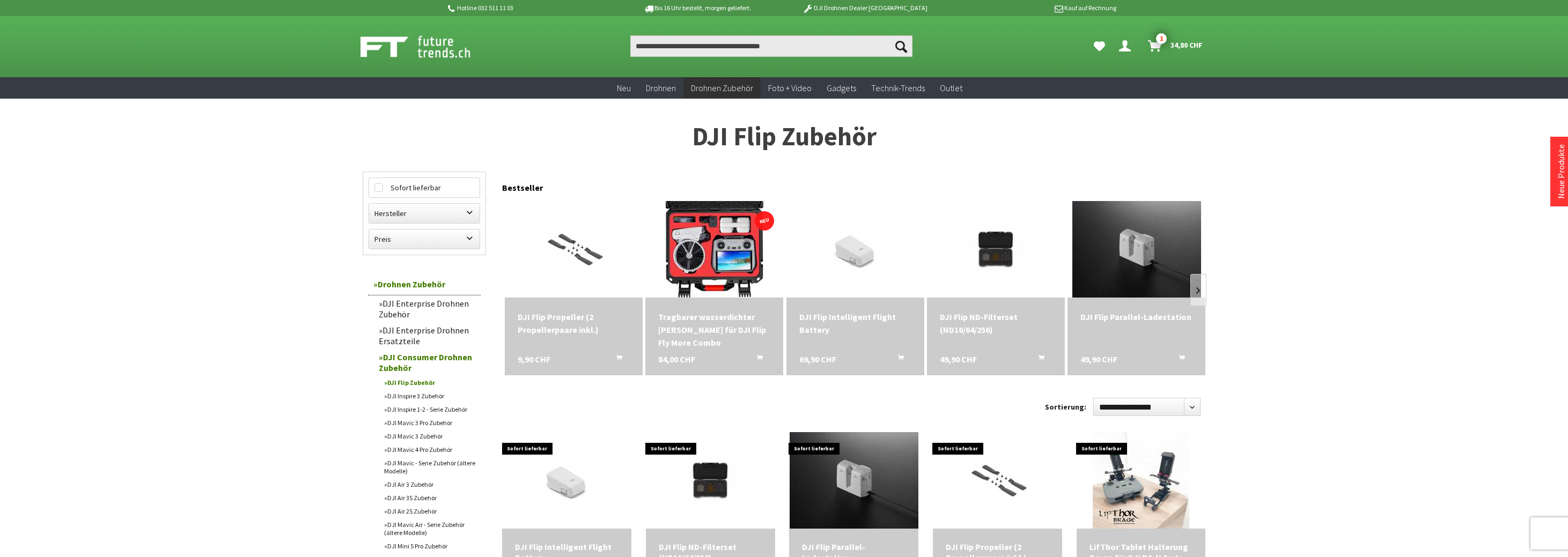
click at [1120, 46] on icon "Hi, Richard - Dein Konto" at bounding box center [1124, 42] width 12 height 9
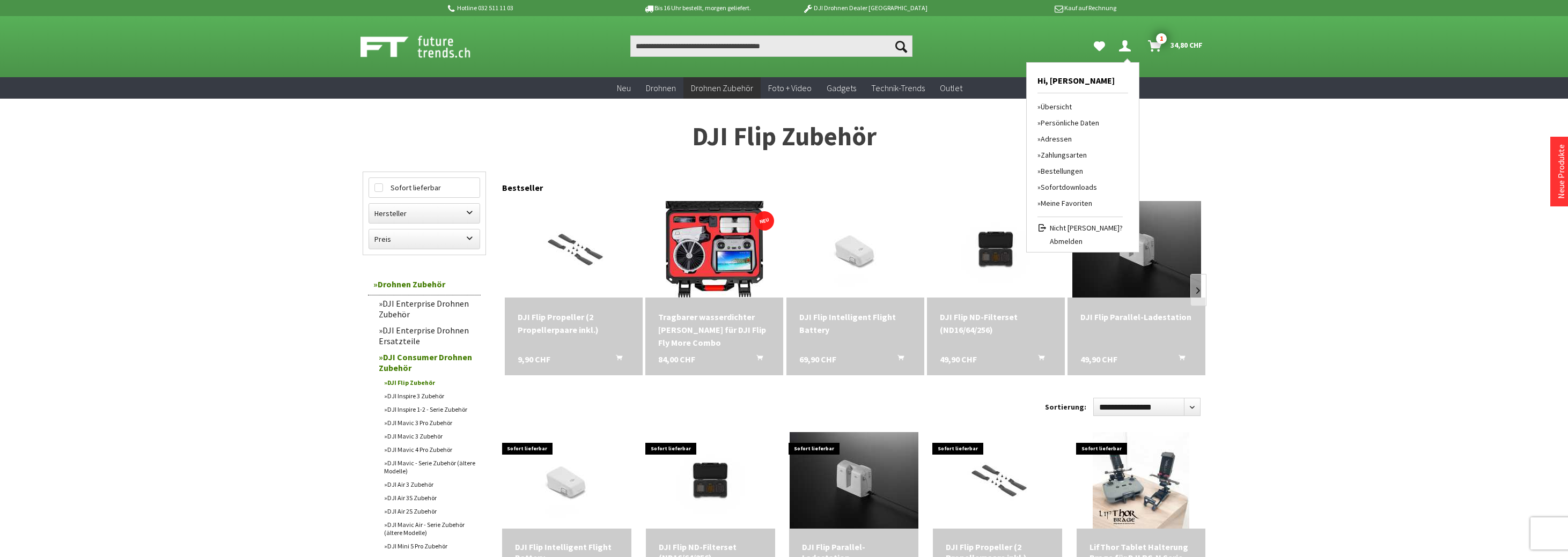
click at [1082, 169] on link "Bestellungen" at bounding box center [1080, 171] width 85 height 16
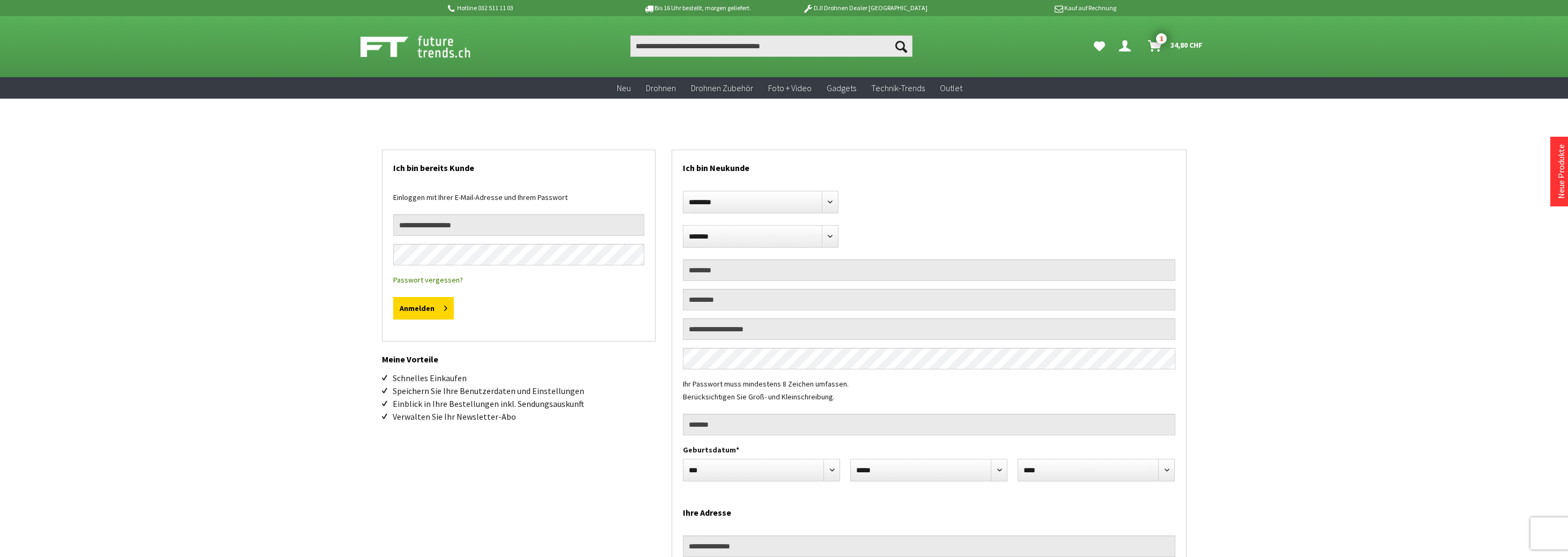
select select "**"
click at [532, 216] on input "email" at bounding box center [519, 225] width 251 height 21
type input "**********"
click at [401, 305] on button "Anmelden" at bounding box center [423, 308] width 61 height 23
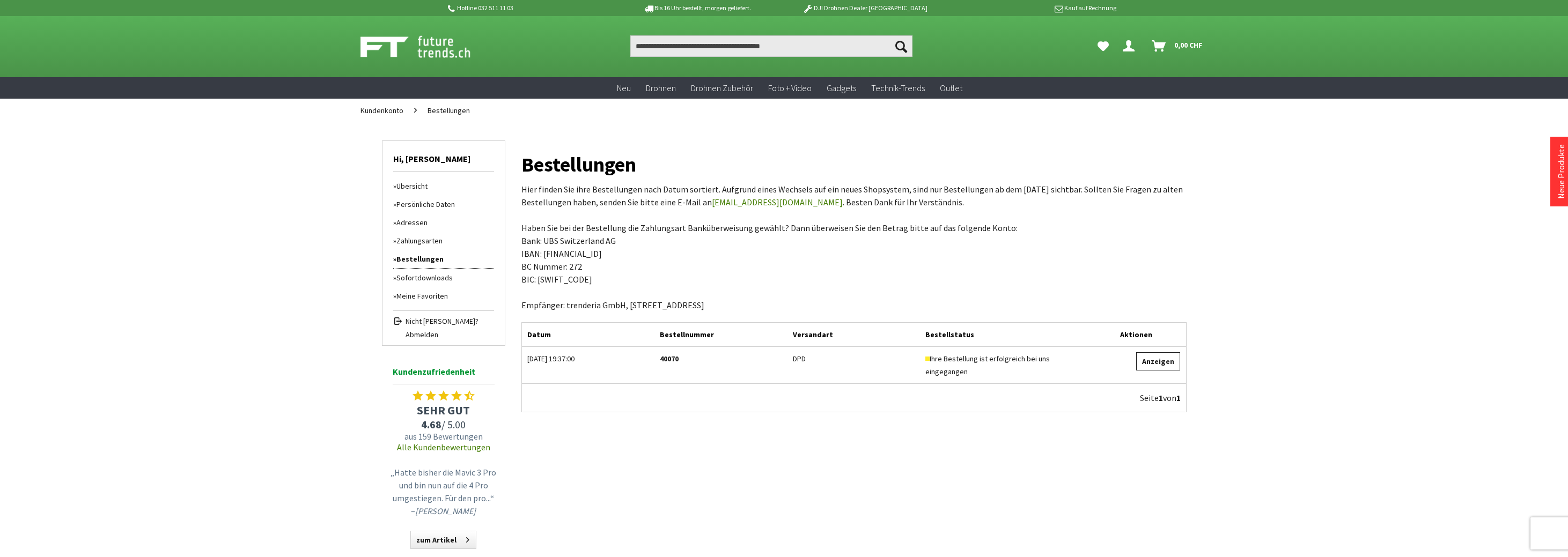
click at [1153, 363] on link "Anzeigen" at bounding box center [1158, 361] width 44 height 18
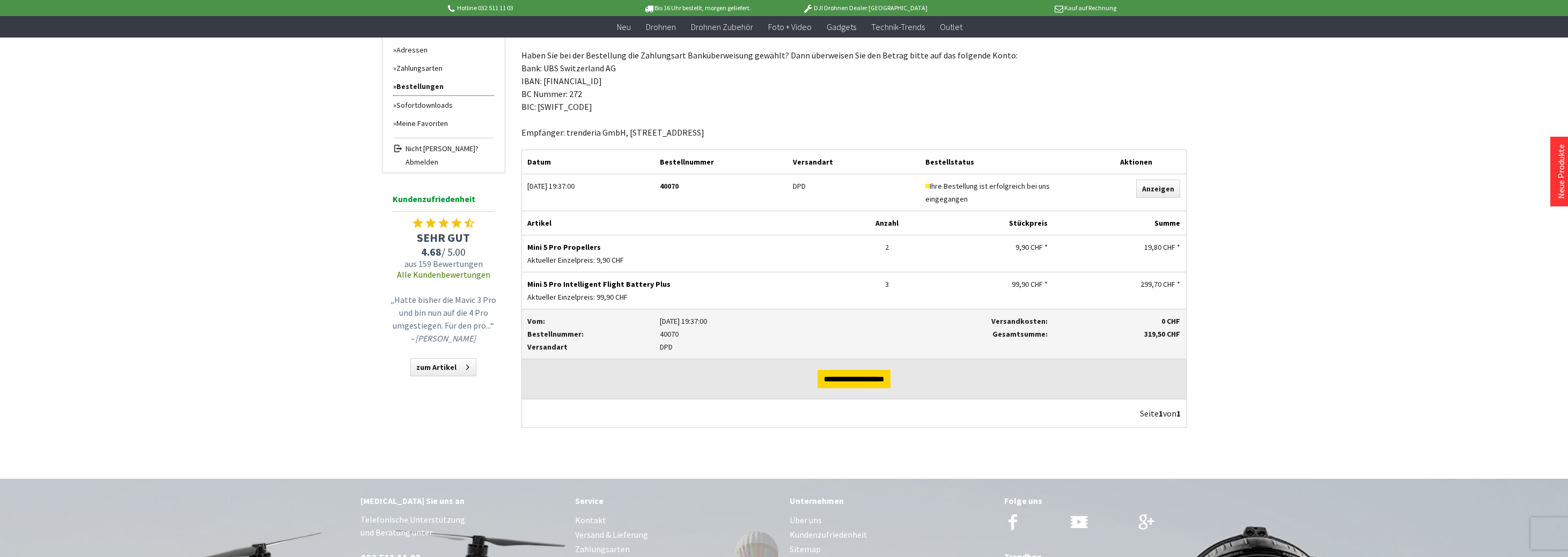
scroll to position [161, 0]
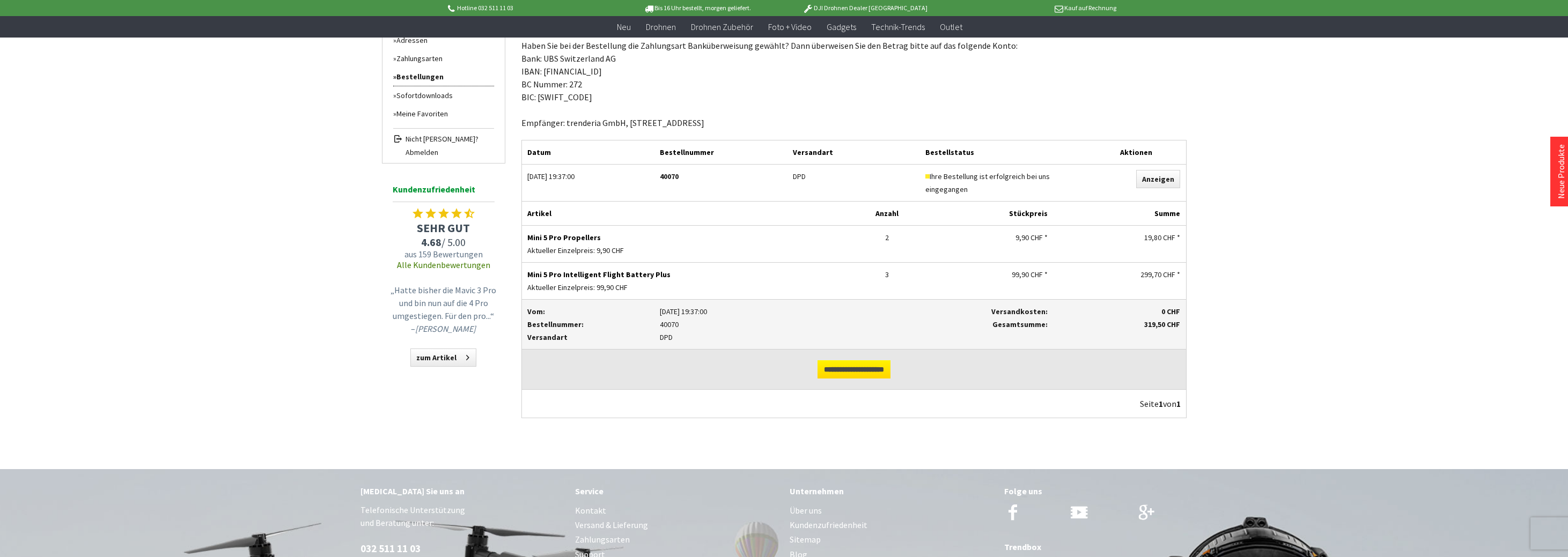
click at [820, 372] on input "**********" at bounding box center [853, 369] width 73 height 18
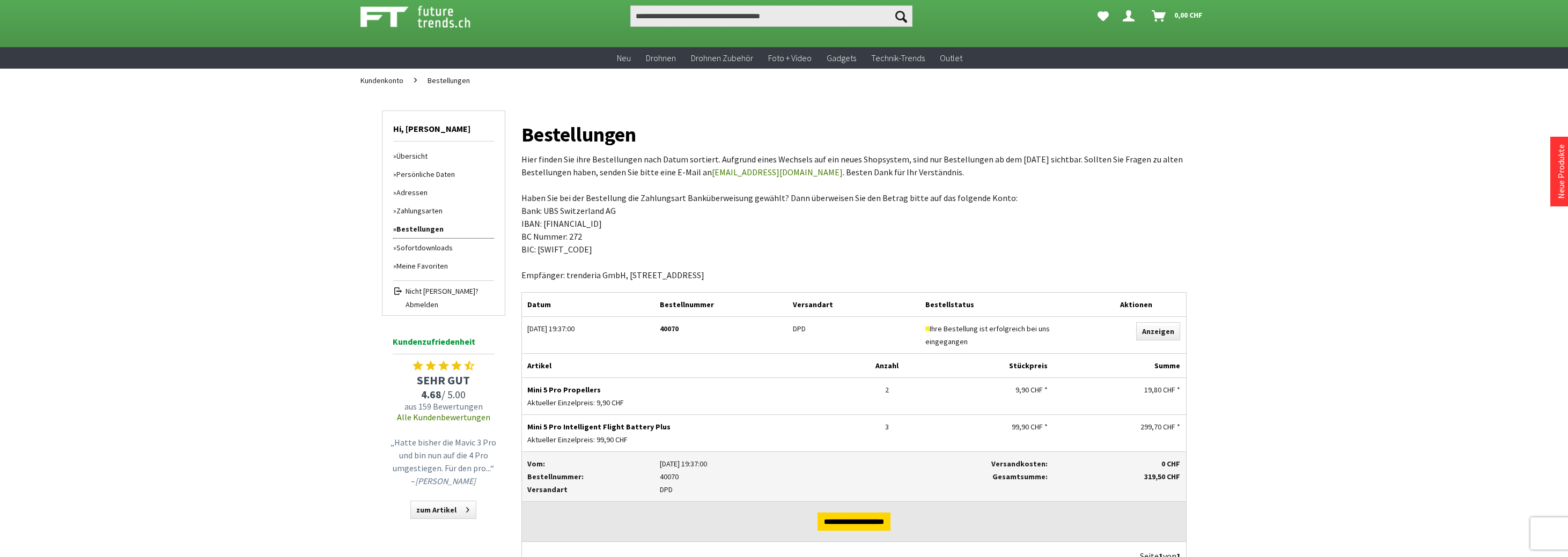
scroll to position [0, 0]
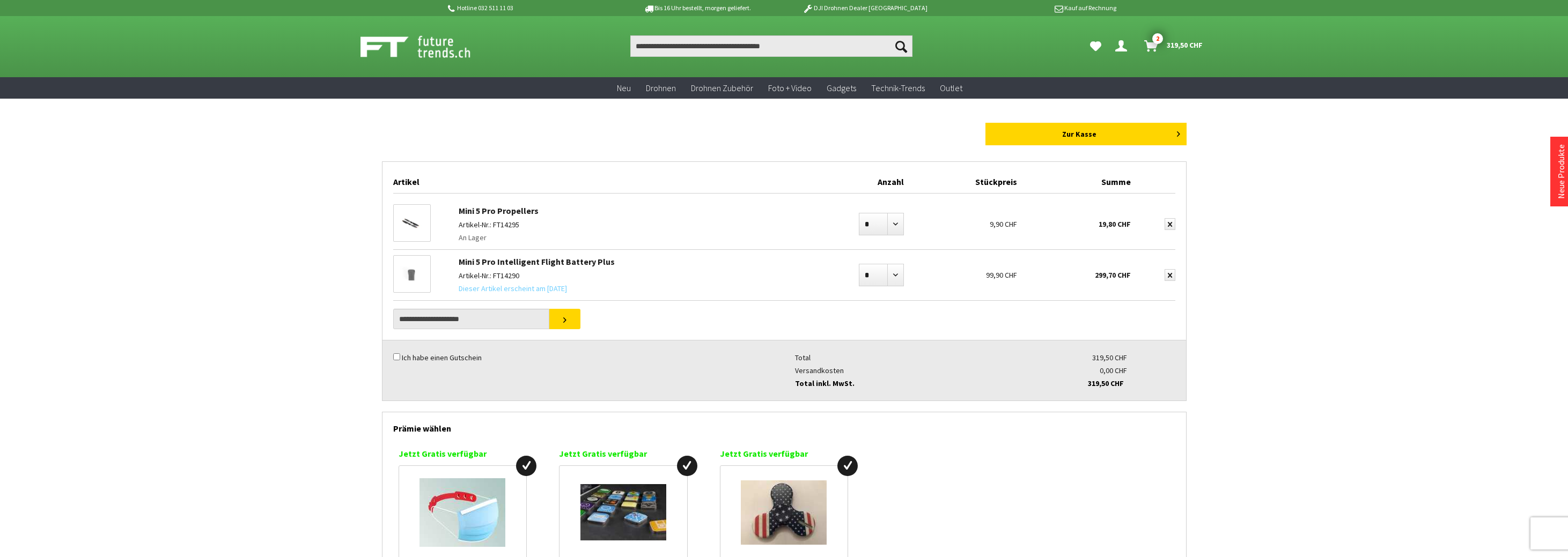
click at [1167, 44] on span "319,50 CHF" at bounding box center [1184, 45] width 36 height 17
drag, startPoint x: 544, startPoint y: 208, endPoint x: 463, endPoint y: 212, distance: 81.1
click at [463, 212] on div "Mini 5 Pro Propellers Artikel-Nr.: FT14295 An Lager" at bounding box center [638, 224] width 370 height 50
click at [462, 212] on link "Mini 5 Pro Propellers" at bounding box center [499, 211] width 80 height 11
click at [509, 259] on link "Mini 5 Pro Intelligent Flight Battery Plus" at bounding box center [537, 262] width 156 height 11
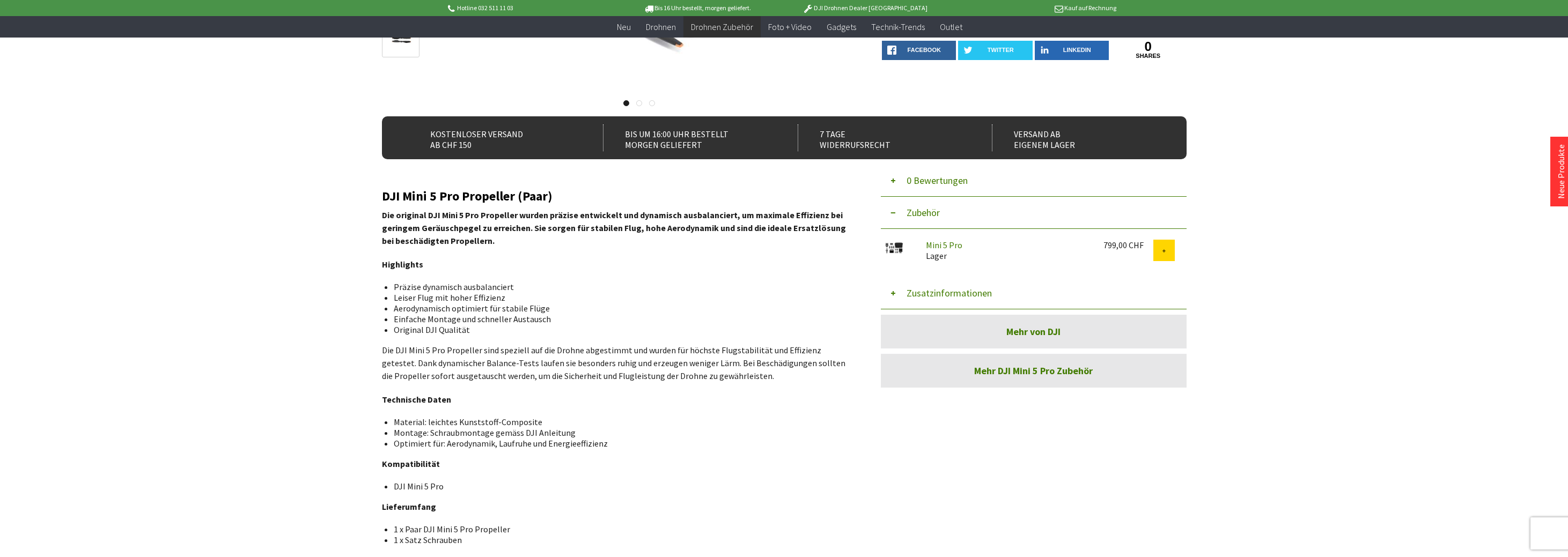
scroll to position [268, 0]
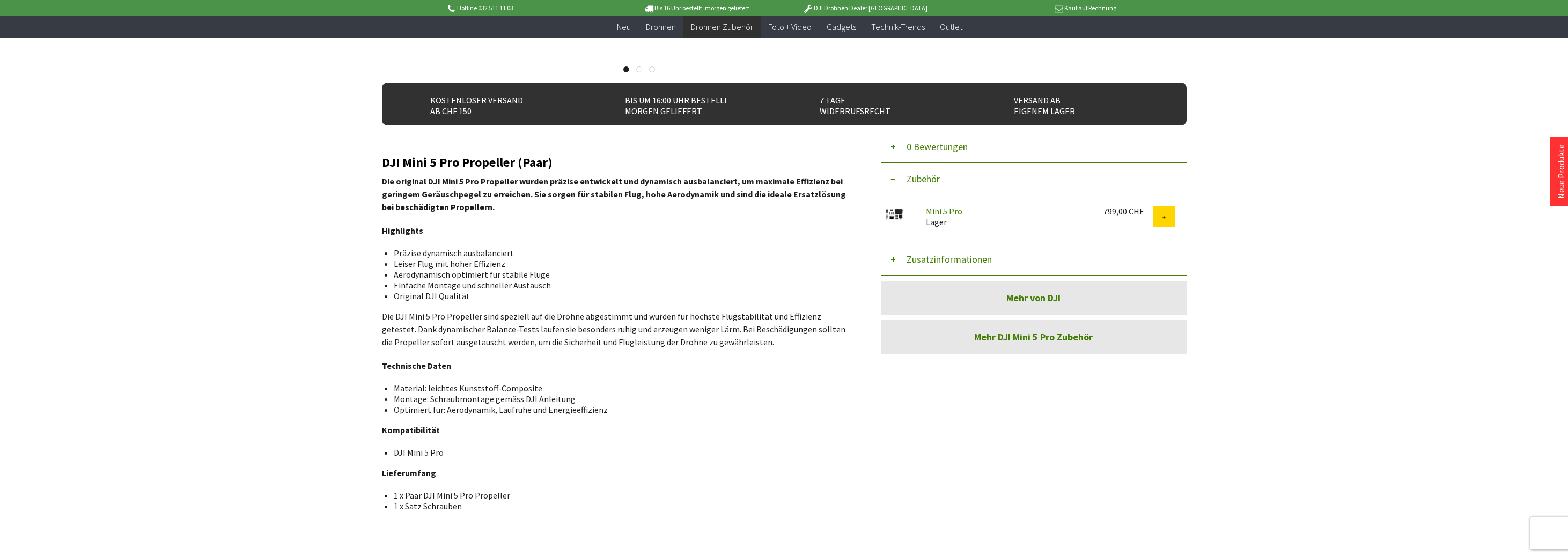
click at [895, 259] on button "Zusatzinformationen" at bounding box center [1034, 259] width 306 height 32
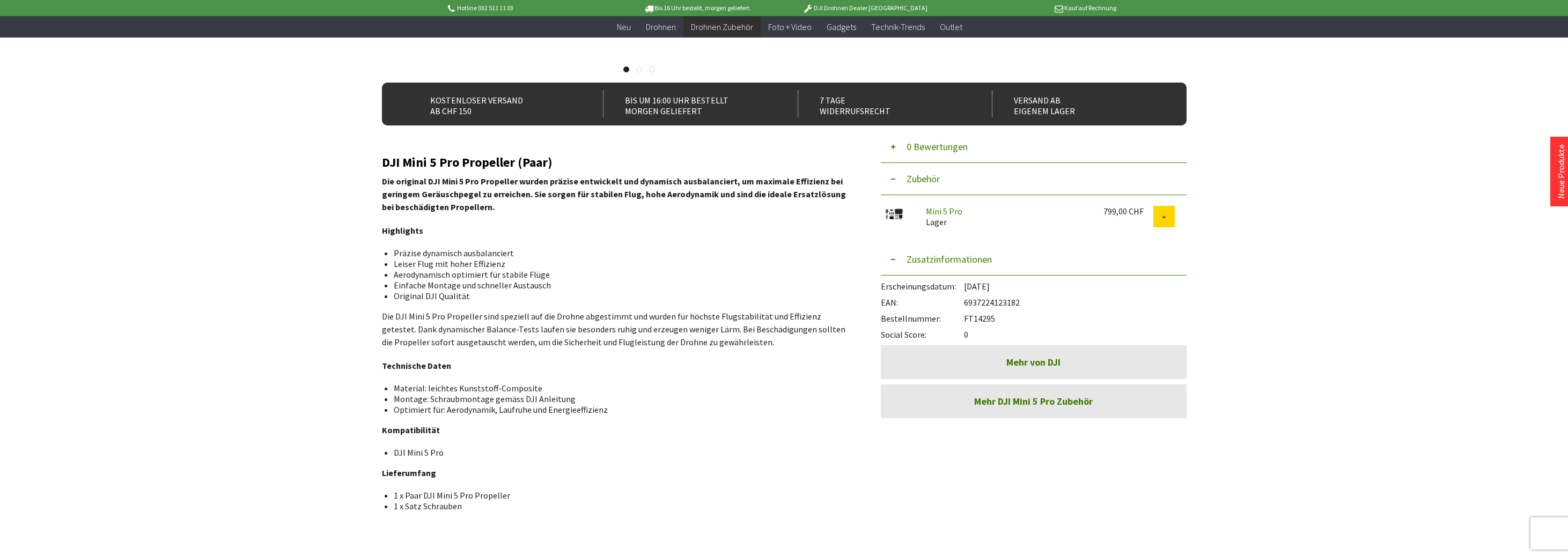
click at [984, 320] on div "Bestellnummer: FT14295" at bounding box center [1034, 315] width 306 height 16
copy div "FT14295"
click at [560, 162] on h2 "DJI Mini 5 Pro Propeller (Paar)" at bounding box center [615, 162] width 467 height 14
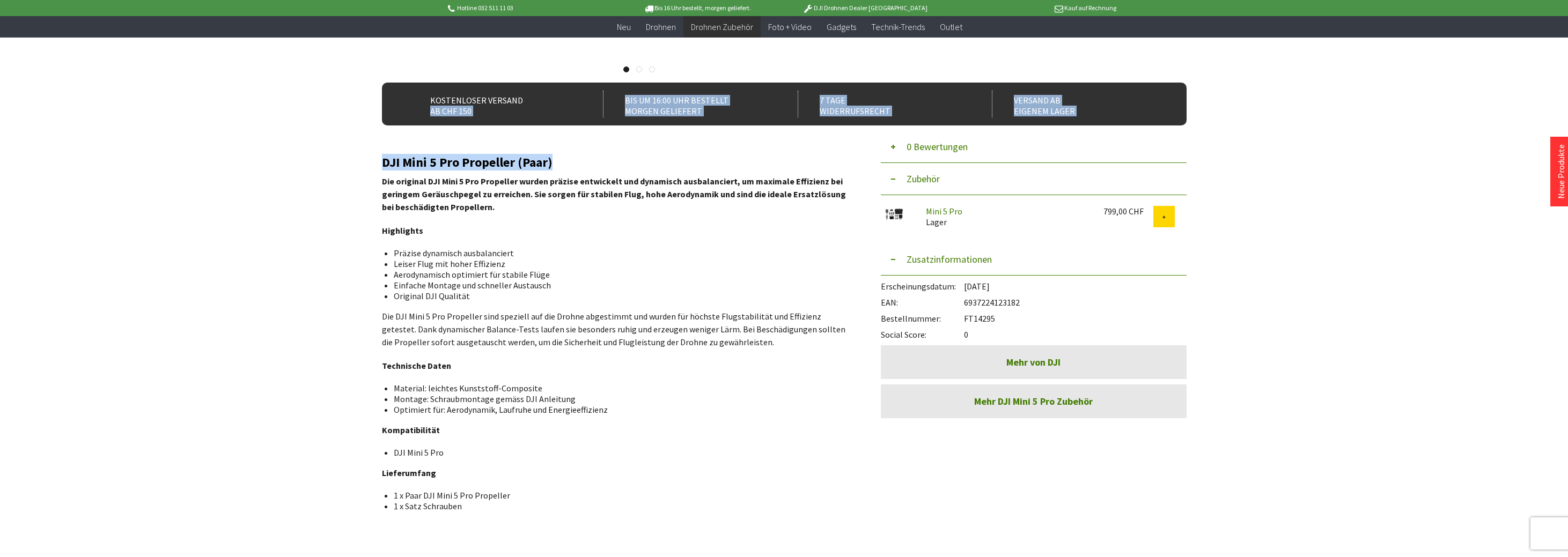
drag, startPoint x: 560, startPoint y: 163, endPoint x: 365, endPoint y: 160, distance: 195.0
click at [365, 160] on div "Menü schließen Kategorien Neu Drohnen Drohnen Zubehör DJI Enterprise Drohnen Zu…" at bounding box center [784, 201] width 858 height 737
copy div "ab CHF 150 Bis um 16:00 Uhr bestellt Morgen geliefert 7 Tage Widerrufsrecht Ver…"
click at [1331, 114] on div "Hotline 032 511 11 03 Bis 16 Uhr bestellt, morgen geliefert. DJI Drohnen Dealer…" at bounding box center [784, 323] width 1568 height 1182
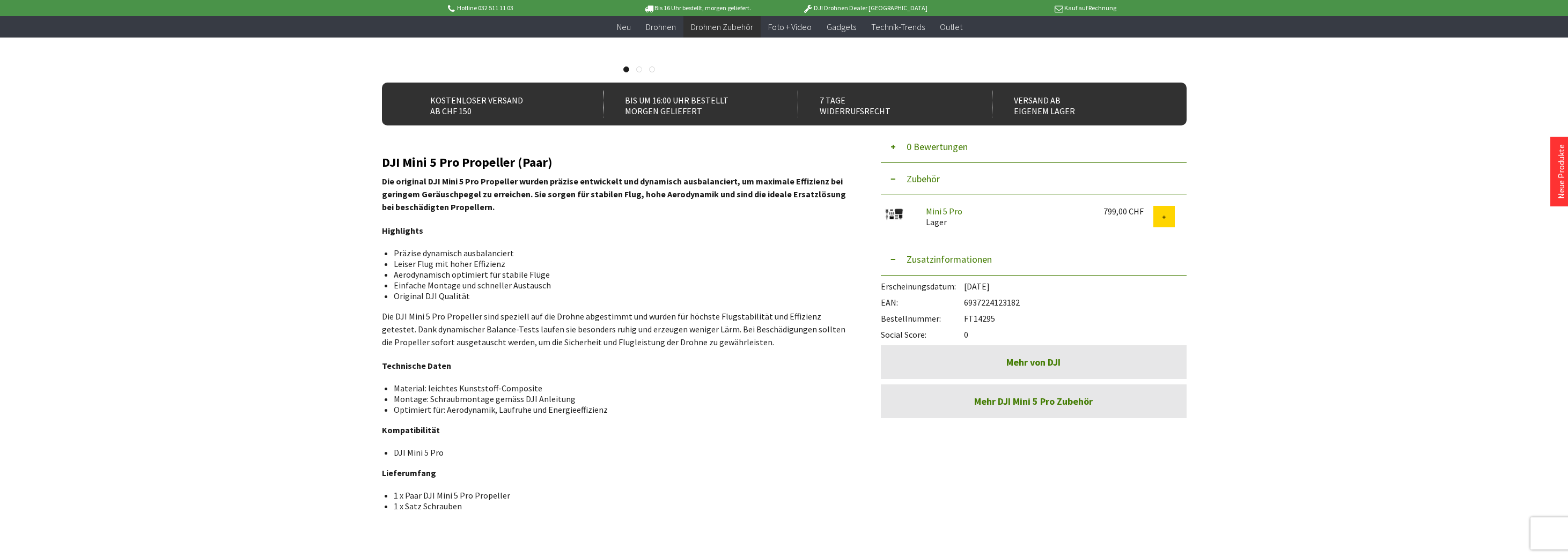
click at [986, 304] on div "EAN: 6937224123182" at bounding box center [1034, 300] width 306 height 16
click at [984, 303] on div "EAN: 6937224123182" at bounding box center [1034, 300] width 306 height 16
copy div "6937224123182"
drag, startPoint x: 1326, startPoint y: 204, endPoint x: 1332, endPoint y: 207, distance: 6.7
click at [1326, 204] on div "Hotline 032 511 11 03 Bis 16 Uhr bestellt, morgen geliefert. DJI Drohnen Dealer…" at bounding box center [784, 323] width 1568 height 1182
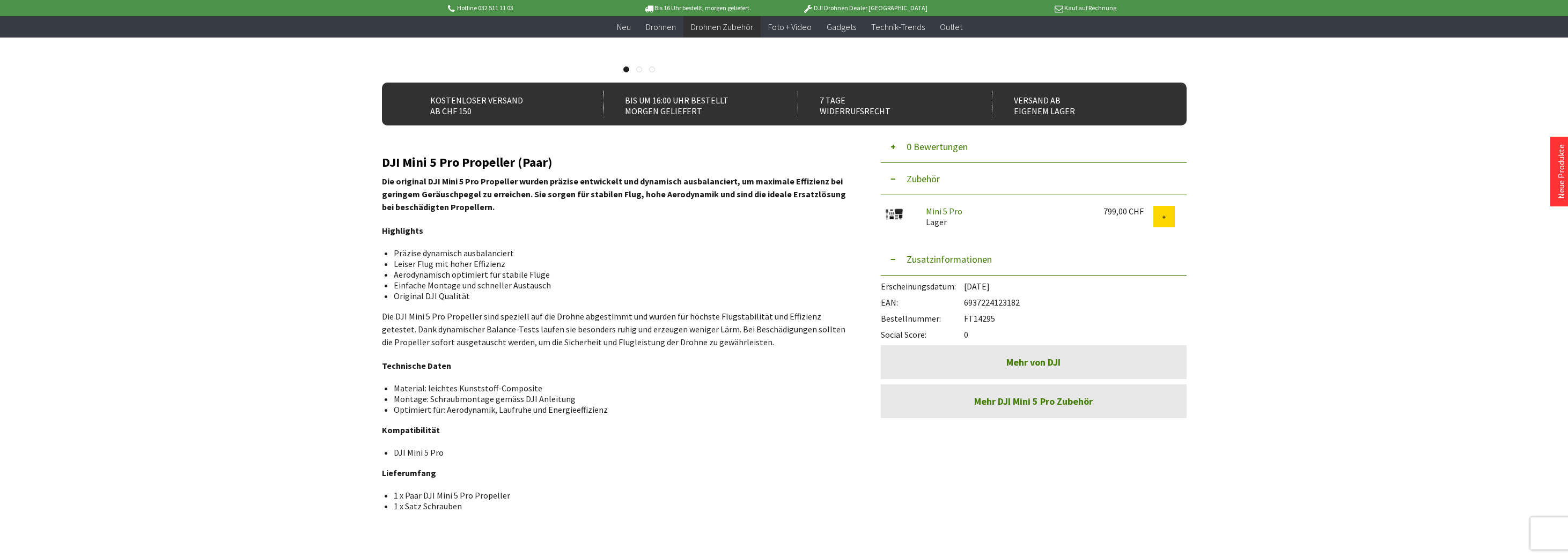
click at [981, 319] on div "Bestellnummer: FT14295" at bounding box center [1034, 315] width 306 height 16
copy div "FT14295"
drag, startPoint x: 1273, startPoint y: 218, endPoint x: 1193, endPoint y: 256, distance: 88.6
click at [1273, 218] on div "Hotline 032 511 11 03 Bis 16 Uhr bestellt, morgen geliefert. DJI Drohnen Dealer…" at bounding box center [784, 323] width 1568 height 1182
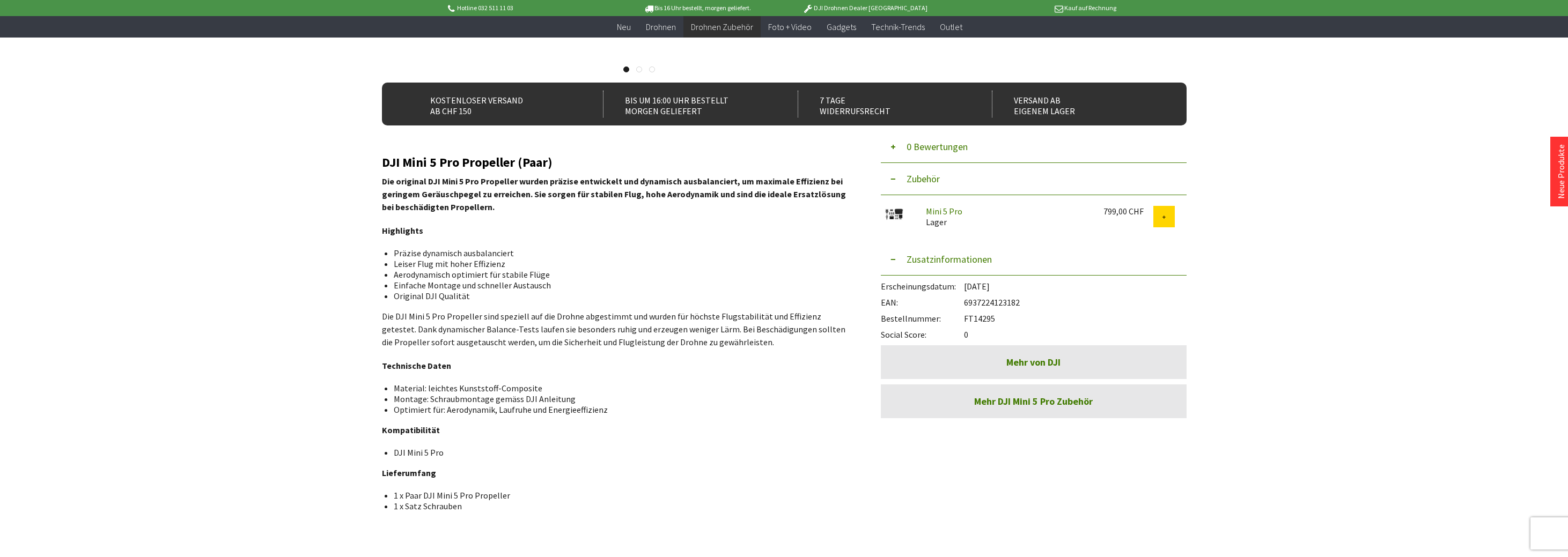
click at [1000, 303] on div "EAN: 6937224123182" at bounding box center [1034, 300] width 306 height 16
click at [999, 303] on div "EAN: 6937224123182" at bounding box center [1034, 300] width 306 height 16
copy div "6937224123182"
drag, startPoint x: 1307, startPoint y: 132, endPoint x: 1254, endPoint y: 95, distance: 64.6
click at [1307, 132] on div "Hotline 032 511 11 03 Bis 16 Uhr bestellt, morgen geliefert. DJI Drohnen Dealer…" at bounding box center [784, 323] width 1568 height 1182
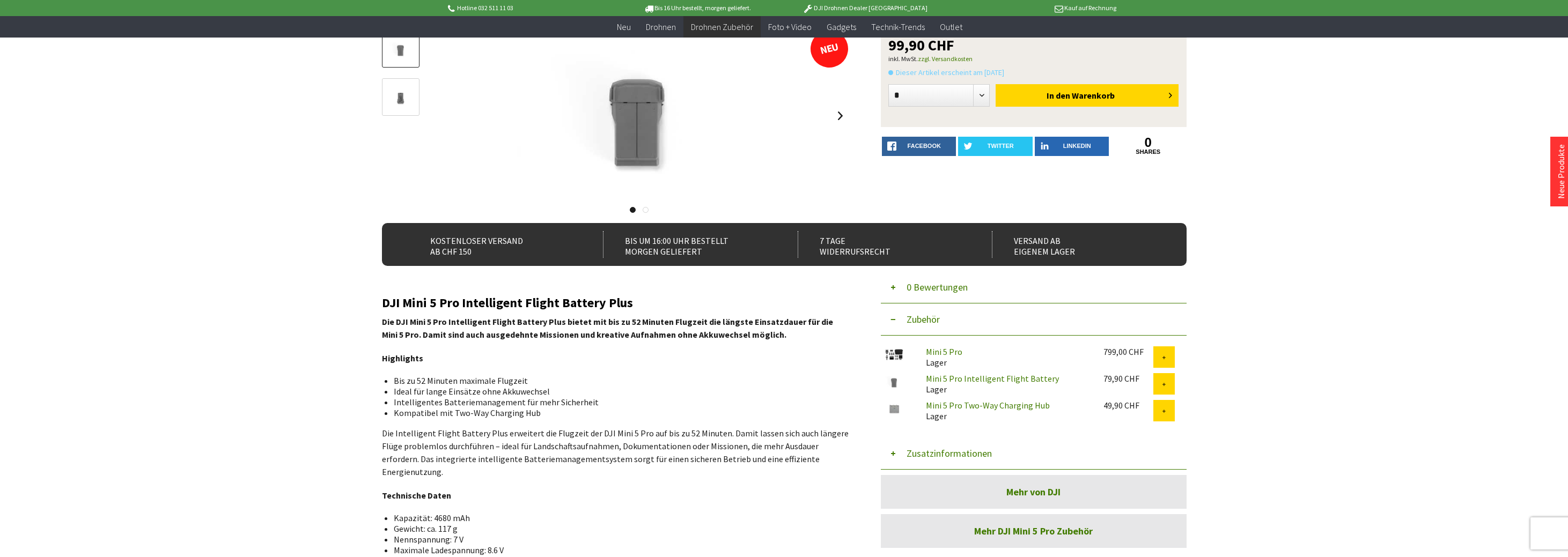
scroll to position [161, 0]
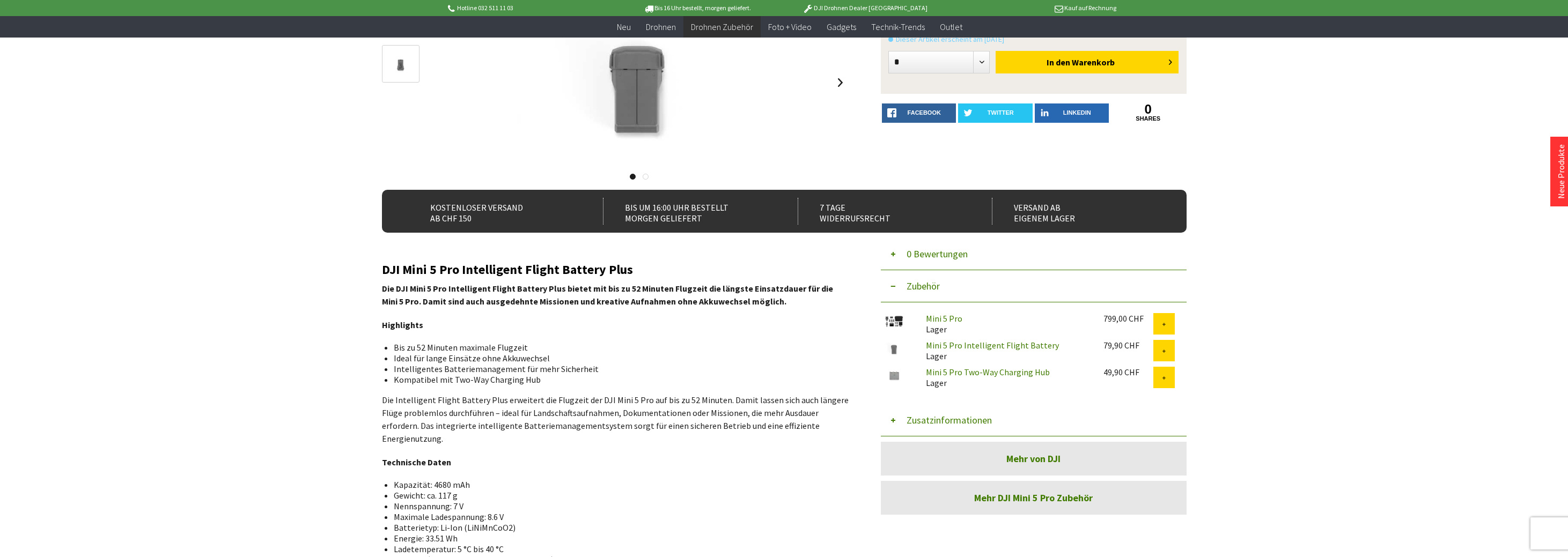
click at [894, 419] on button "Zusatzinformationen" at bounding box center [1034, 420] width 306 height 32
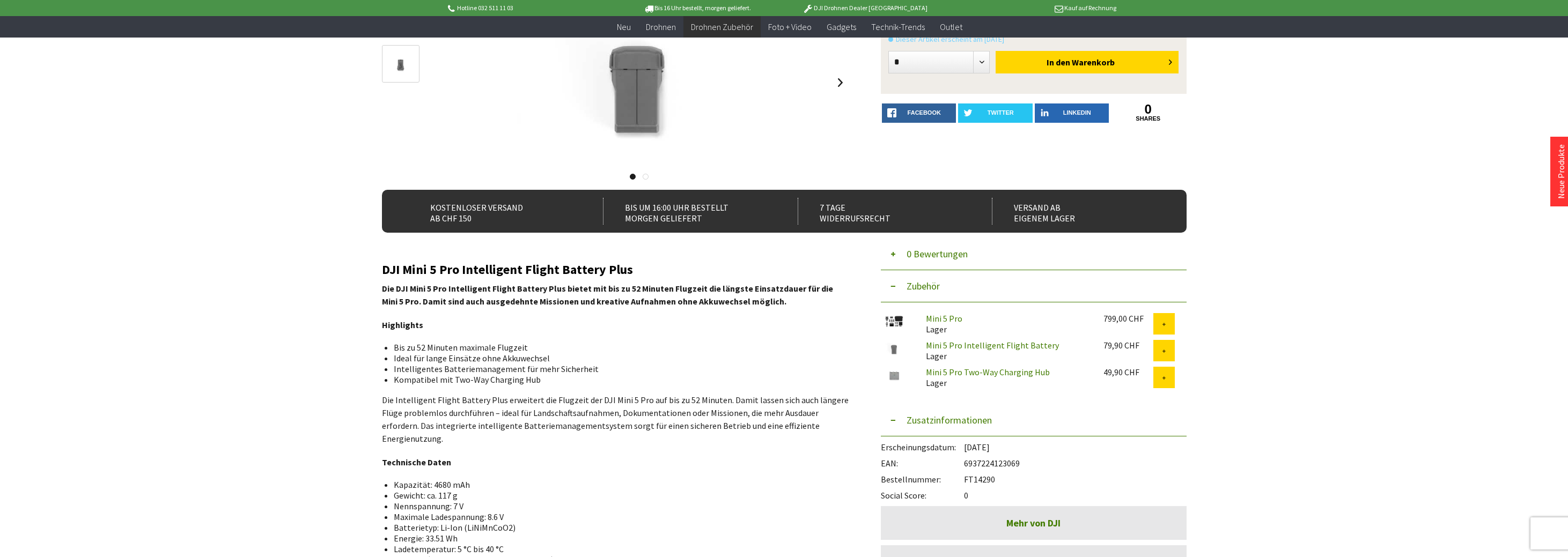
click at [970, 462] on div "EAN: 6937224123069" at bounding box center [1034, 460] width 306 height 16
click at [969, 462] on div "EAN: 6937224123069" at bounding box center [1034, 460] width 306 height 16
copy div "6937224123069"
click at [981, 479] on div "Bestellnummer: FT14290" at bounding box center [1034, 476] width 306 height 16
click at [980, 479] on div "Bestellnummer: FT14290" at bounding box center [1034, 476] width 306 height 16
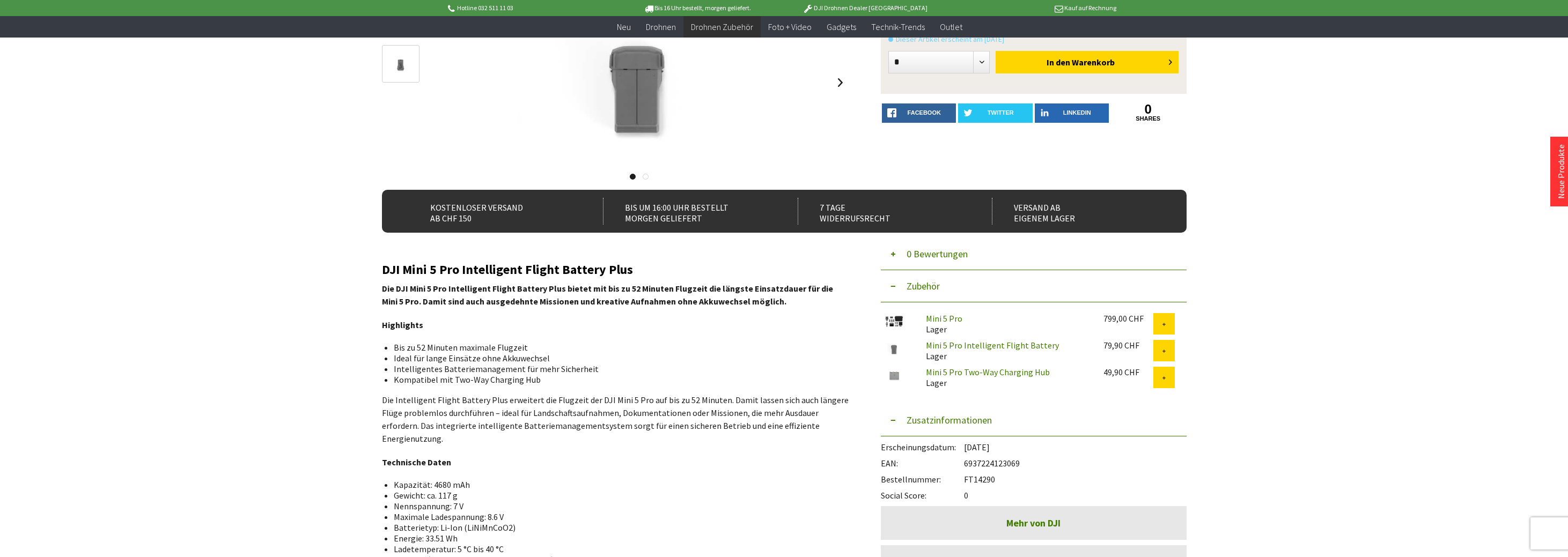
copy div "FT14290"
drag, startPoint x: 1415, startPoint y: 242, endPoint x: 1412, endPoint y: 248, distance: 6.7
click at [1415, 243] on div "Hotline 032 511 11 03 Bis 16 Uhr bestellt, [DATE] geliefert. DJI Drohnen Dealer…" at bounding box center [784, 451] width 1568 height 1225
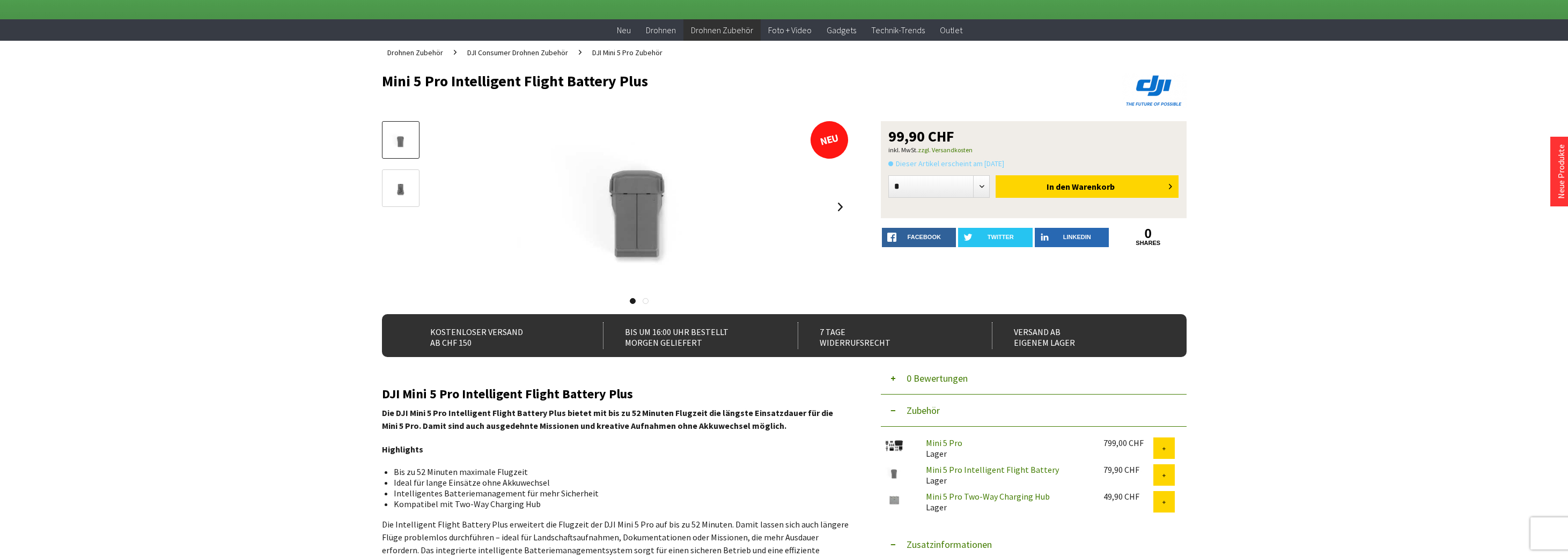
scroll to position [0, 0]
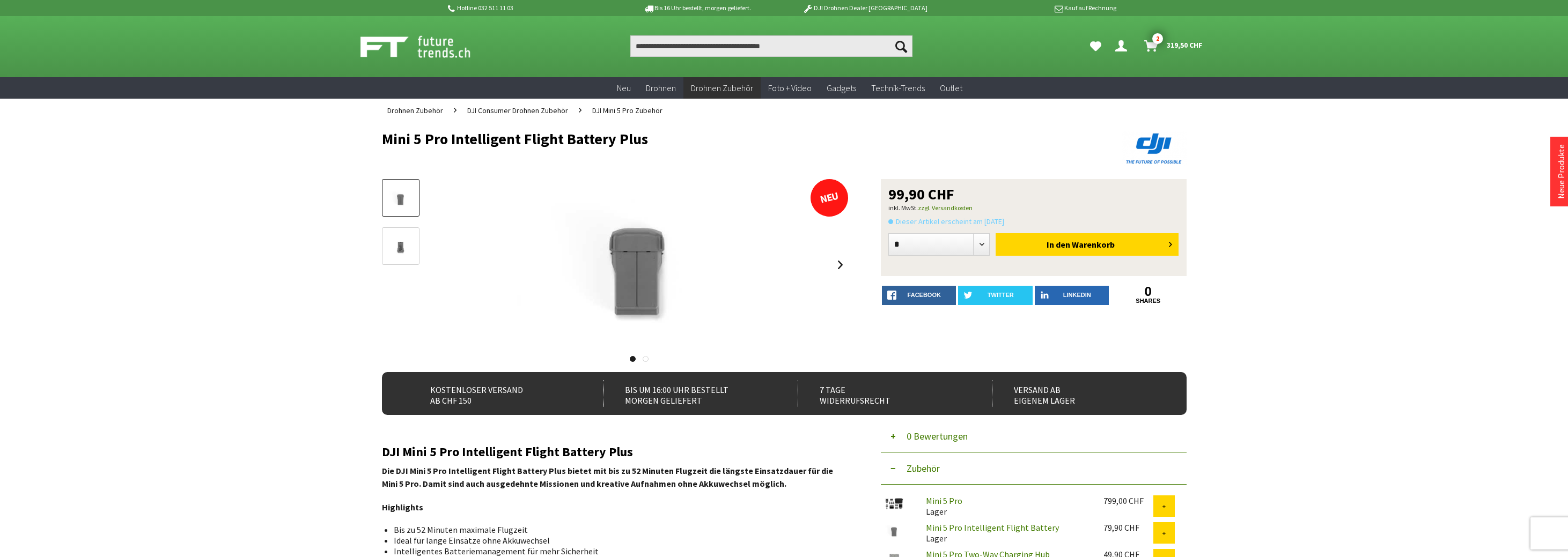
click at [1172, 42] on span "319,50 CHF" at bounding box center [1184, 45] width 36 height 17
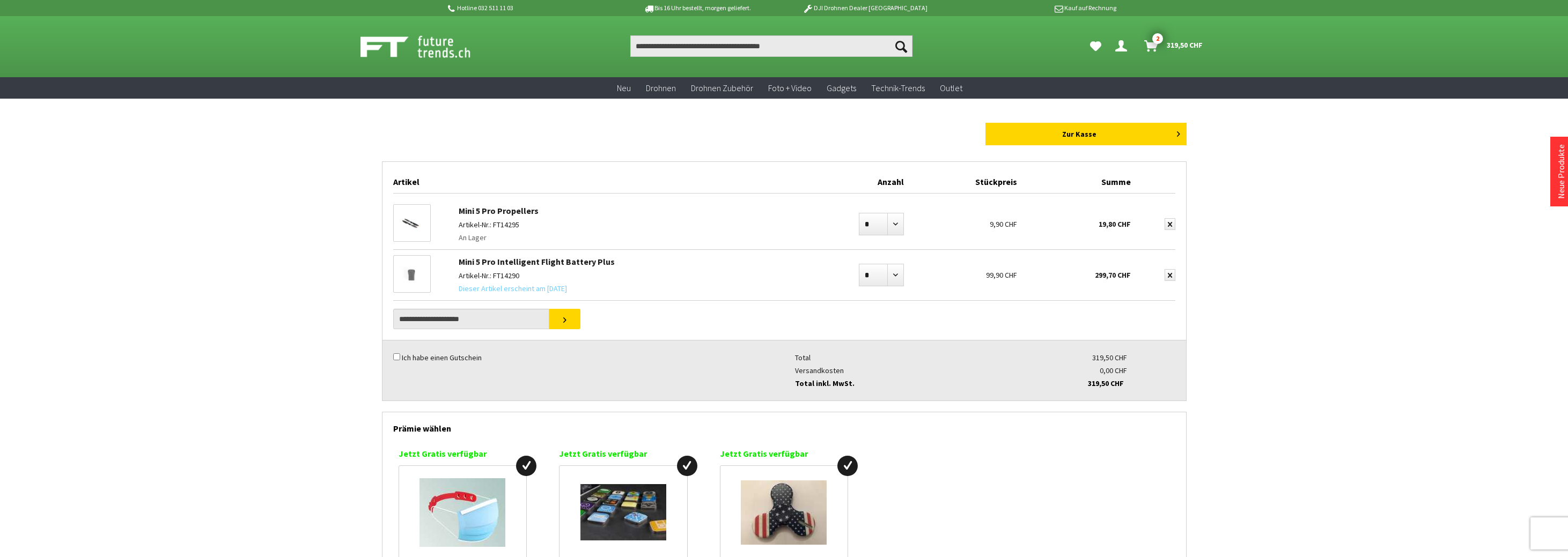
drag, startPoint x: 1358, startPoint y: 128, endPoint x: 1359, endPoint y: 133, distance: 5.1
